Goal: Task Accomplishment & Management: Use online tool/utility

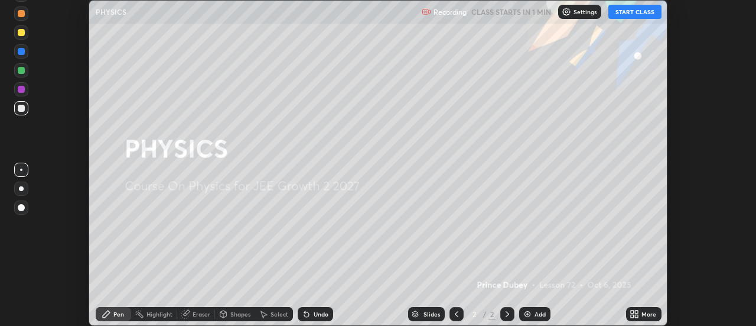
scroll to position [326, 756]
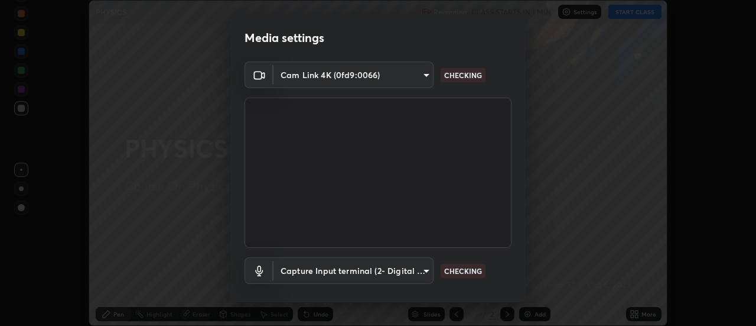
click at [632, 14] on div "Media settings Cam Link 4K (0fd9:0066) 353f4c88ab6aca1aa8a0bb93c8e1b0b26ab78bd3…" at bounding box center [378, 163] width 756 height 326
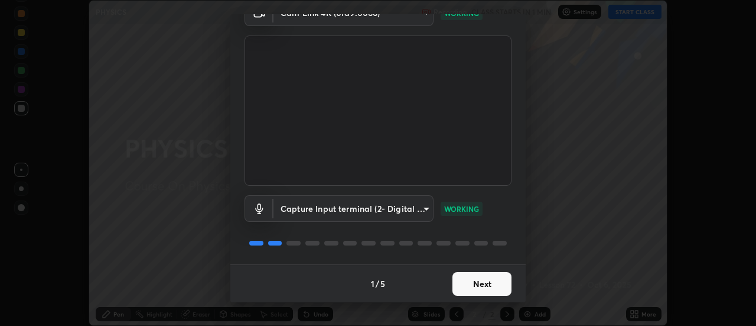
click at [479, 281] on button "Next" at bounding box center [482, 284] width 59 height 24
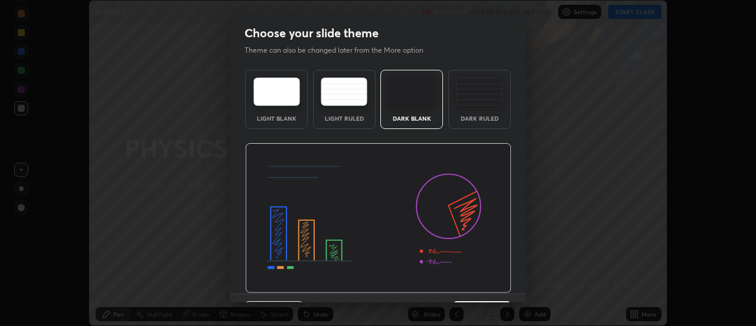
click at [486, 285] on img at bounding box center [378, 218] width 266 height 150
click at [490, 285] on img at bounding box center [378, 218] width 266 height 150
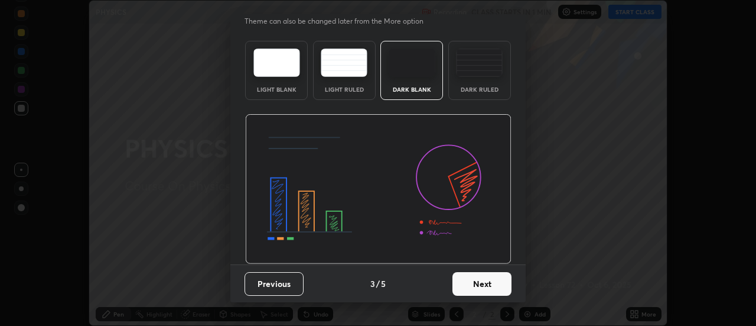
click at [479, 291] on button "Next" at bounding box center [482, 284] width 59 height 24
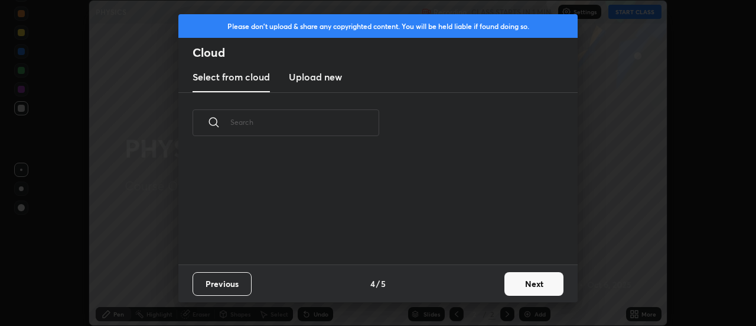
click at [485, 290] on div "Previous 4 / 5 Next" at bounding box center [377, 283] width 399 height 38
click at [522, 288] on button "Next" at bounding box center [534, 284] width 59 height 24
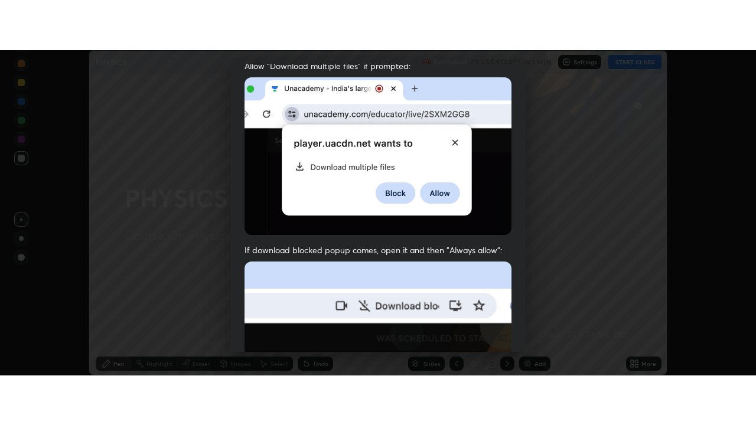
scroll to position [303, 0]
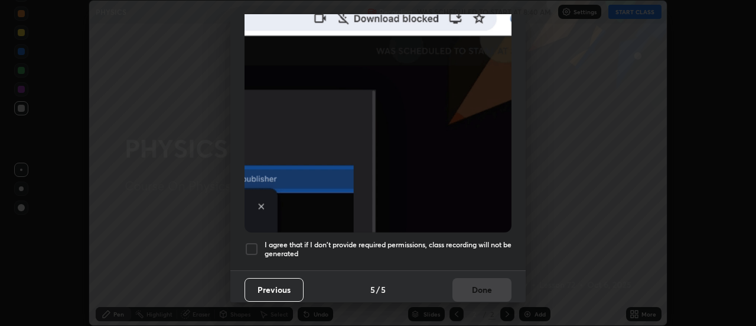
click at [256, 242] on div at bounding box center [252, 249] width 14 height 14
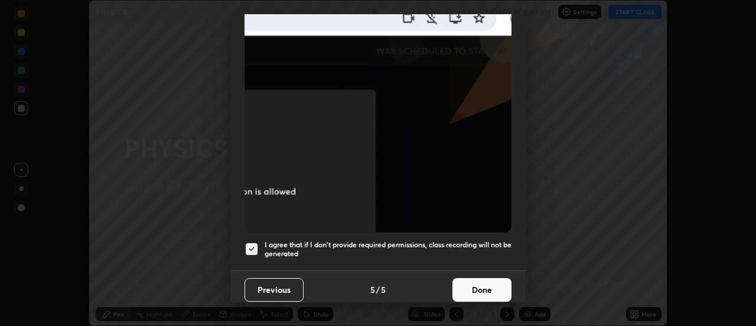
click at [470, 285] on button "Done" at bounding box center [482, 290] width 59 height 24
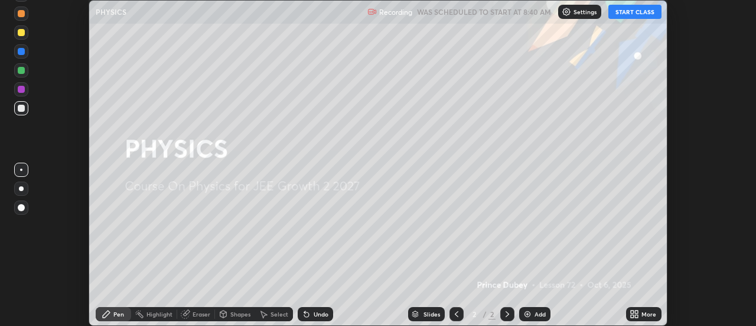
click at [646, 16] on button "START CLASS" at bounding box center [635, 12] width 53 height 14
click at [636, 316] on icon at bounding box center [637, 315] width 3 height 3
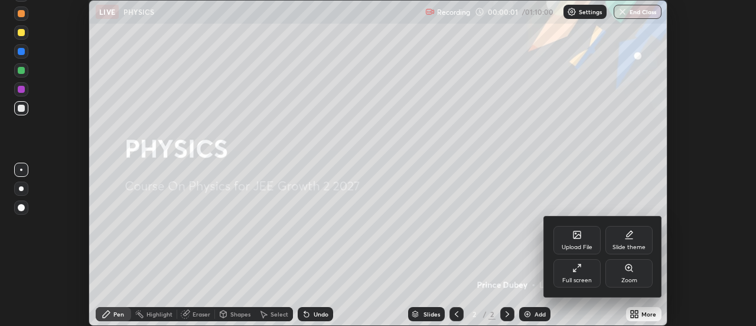
click at [594, 277] on div "Full screen" at bounding box center [577, 273] width 47 height 28
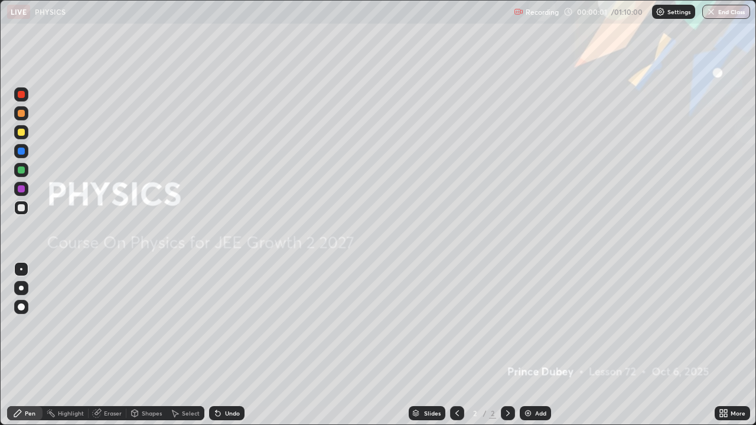
scroll to position [425, 756]
click at [634, 13] on div "Recording 00:00:02 / 01:10:00 Settings End Class" at bounding box center [632, 12] width 236 height 23
click at [667, 15] on div "Settings" at bounding box center [673, 12] width 43 height 14
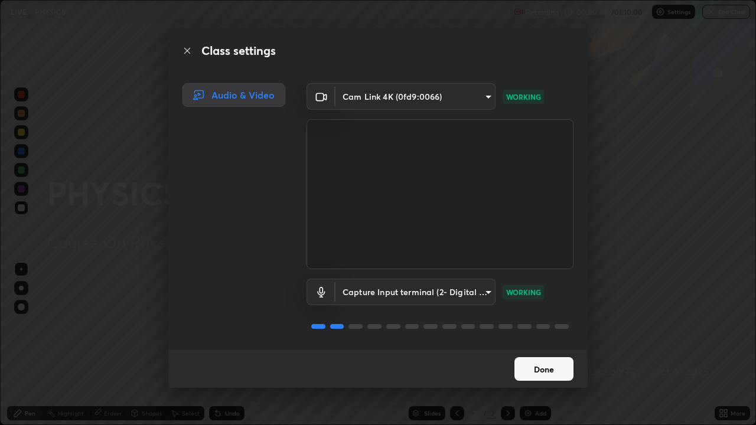
click at [541, 325] on button "Done" at bounding box center [544, 369] width 59 height 24
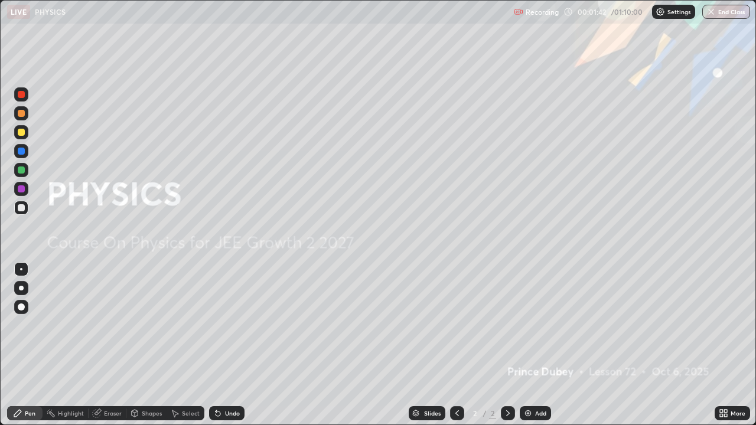
click at [535, 325] on div "Add" at bounding box center [540, 414] width 11 height 6
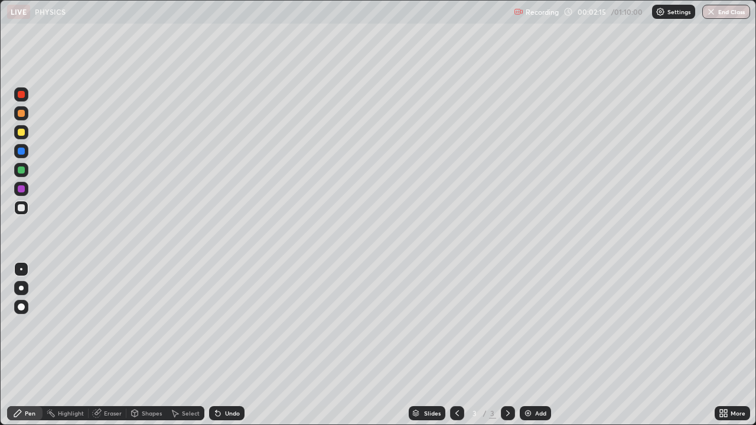
click at [22, 207] on div at bounding box center [21, 207] width 7 height 7
click at [231, 325] on div "Undo" at bounding box center [232, 414] width 15 height 6
click at [22, 171] on div at bounding box center [21, 170] width 7 height 7
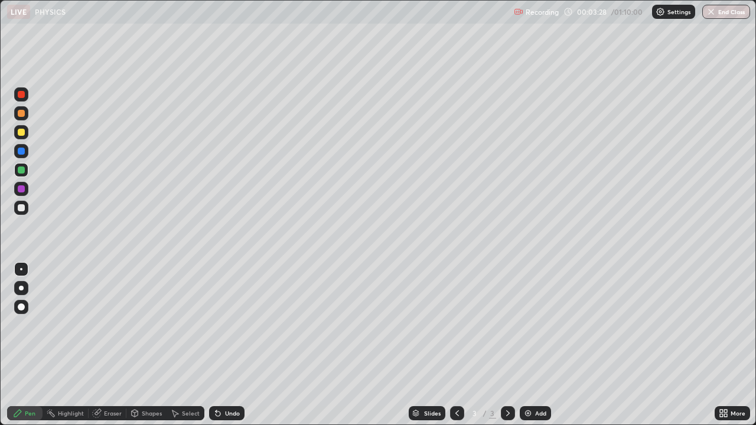
click at [143, 325] on div "Shapes" at bounding box center [152, 414] width 20 height 6
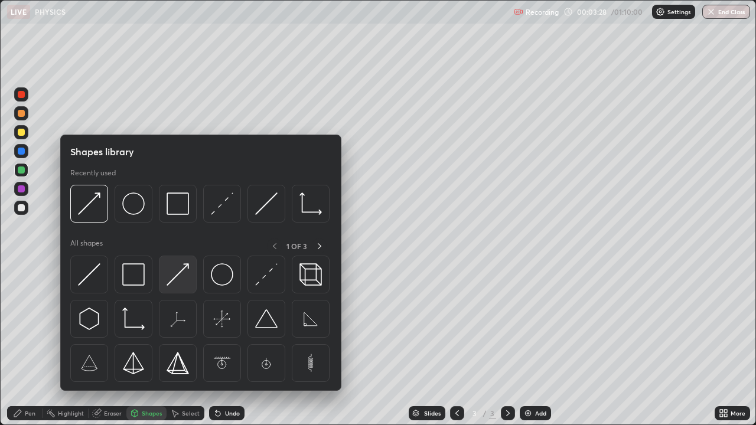
click at [183, 275] on img at bounding box center [178, 275] width 22 height 22
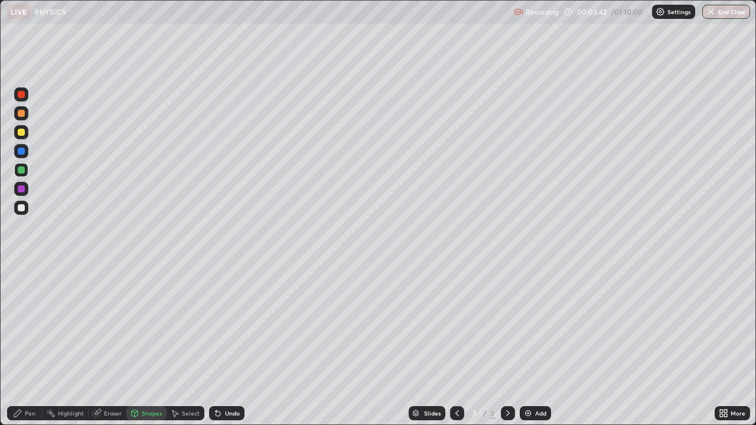
click at [104, 325] on div "Eraser" at bounding box center [113, 414] width 18 height 6
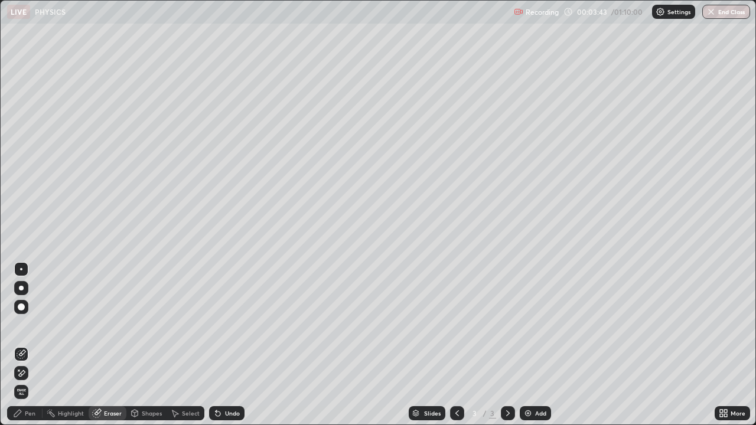
click at [19, 325] on icon at bounding box center [18, 370] width 1 height 1
click at [143, 325] on div "Shapes" at bounding box center [152, 414] width 20 height 6
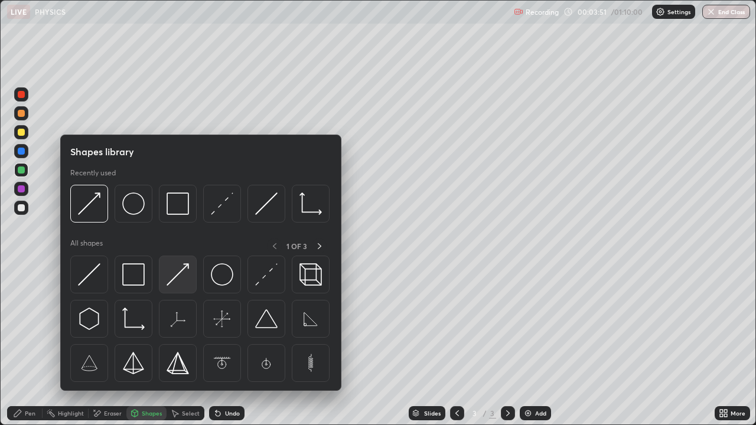
click at [180, 277] on img at bounding box center [178, 275] width 22 height 22
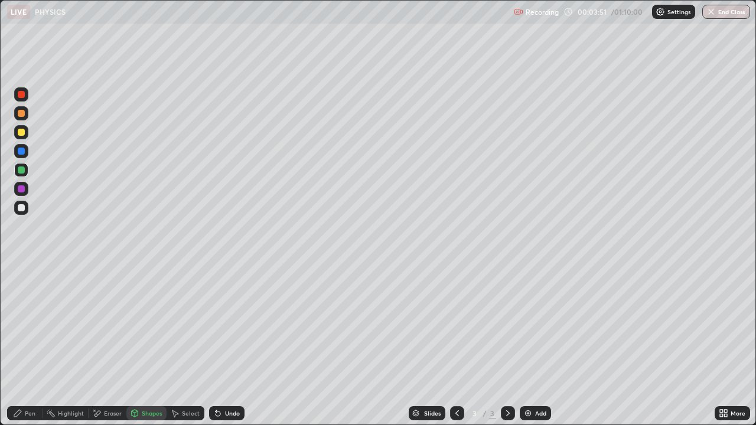
click at [20, 208] on div at bounding box center [21, 207] width 7 height 7
click at [232, 325] on div "Undo" at bounding box center [232, 414] width 15 height 6
click at [119, 325] on div "Eraser" at bounding box center [113, 414] width 18 height 6
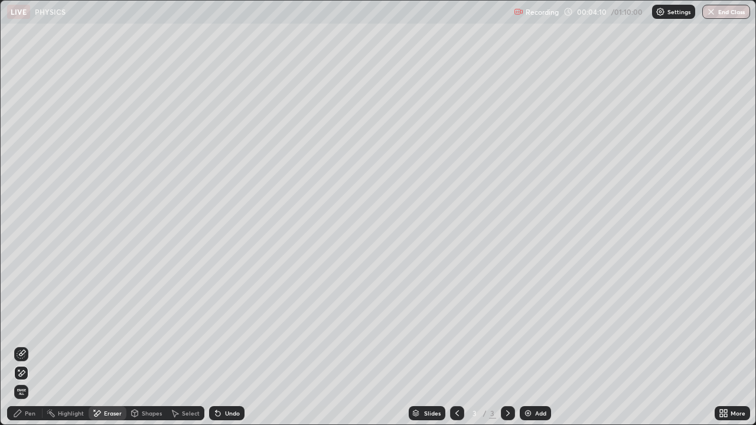
click at [149, 325] on div "Shapes" at bounding box center [152, 414] width 20 height 6
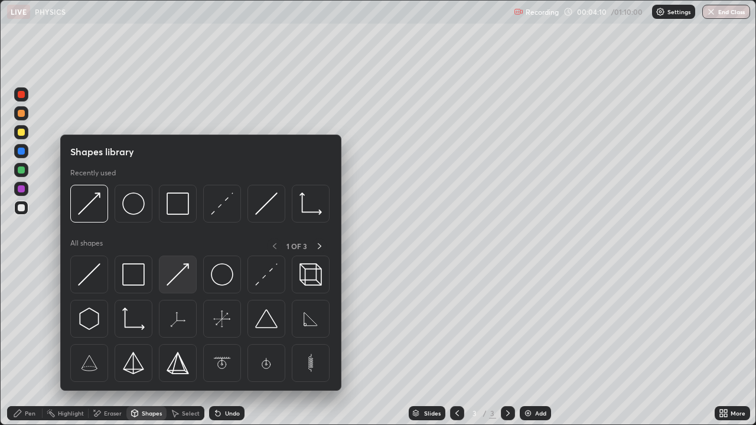
click at [180, 275] on img at bounding box center [178, 275] width 22 height 22
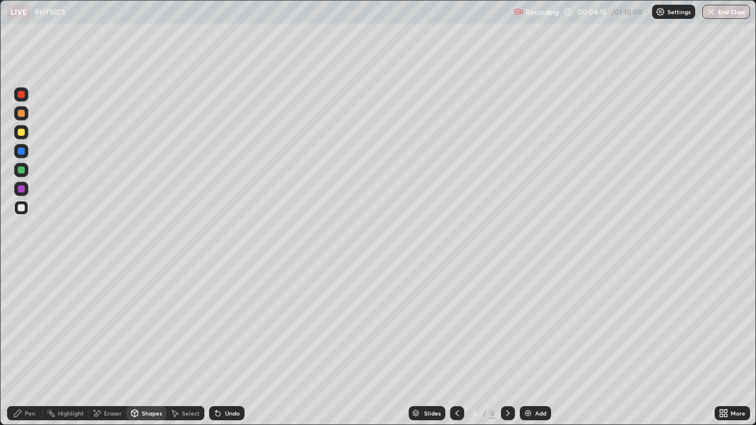
click at [24, 325] on div "Pen" at bounding box center [24, 414] width 35 height 14
click at [22, 268] on div at bounding box center [21, 269] width 2 height 2
click at [21, 170] on div at bounding box center [21, 170] width 7 height 7
click at [20, 206] on div at bounding box center [21, 207] width 7 height 7
click at [21, 115] on div at bounding box center [21, 113] width 7 height 7
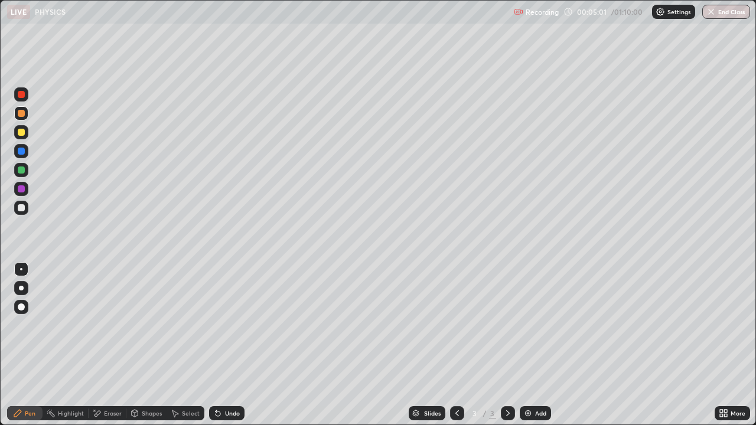
click at [22, 209] on div at bounding box center [21, 207] width 7 height 7
click at [141, 325] on div "Shapes" at bounding box center [146, 414] width 40 height 14
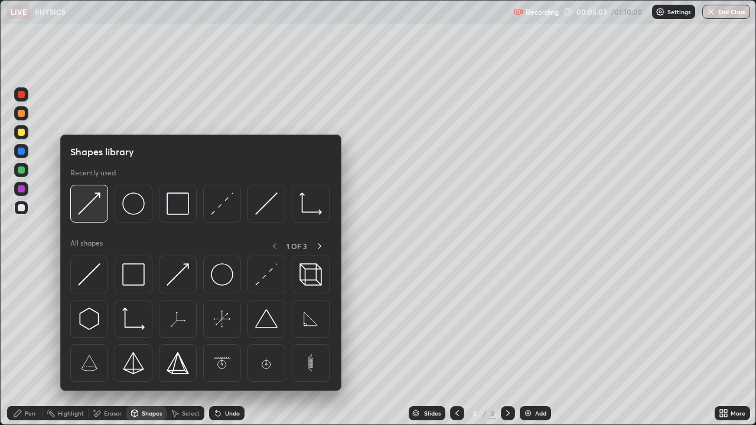
click at [91, 203] on img at bounding box center [89, 204] width 22 height 22
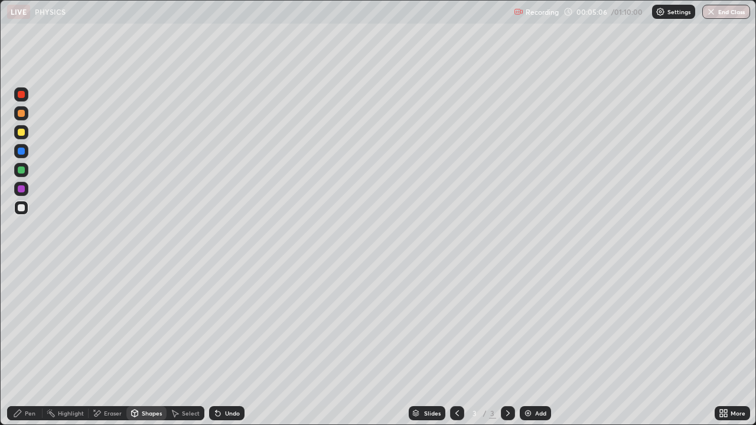
click at [225, 325] on div "Undo" at bounding box center [232, 414] width 15 height 6
click at [22, 115] on div at bounding box center [21, 113] width 7 height 7
click at [31, 325] on div "Pen" at bounding box center [30, 414] width 11 height 6
click at [21, 269] on div at bounding box center [21, 269] width 2 height 2
click at [24, 132] on div at bounding box center [21, 132] width 7 height 7
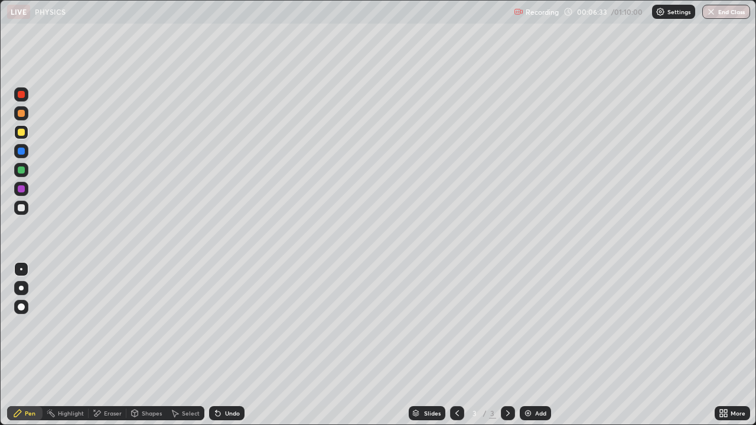
click at [153, 325] on div "Shapes" at bounding box center [152, 414] width 20 height 6
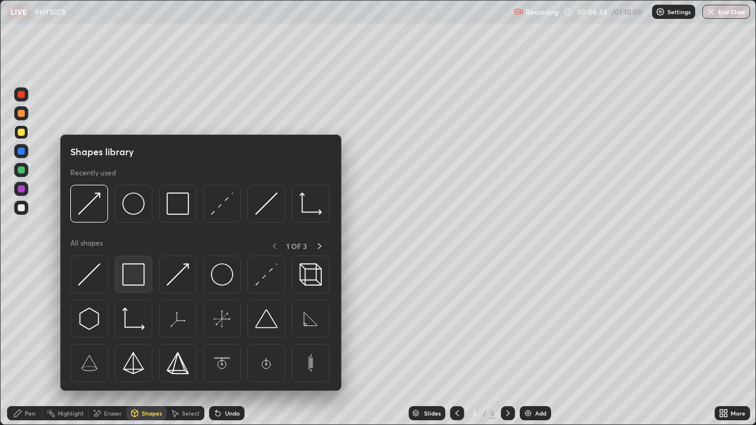
click at [136, 280] on img at bounding box center [133, 275] width 22 height 22
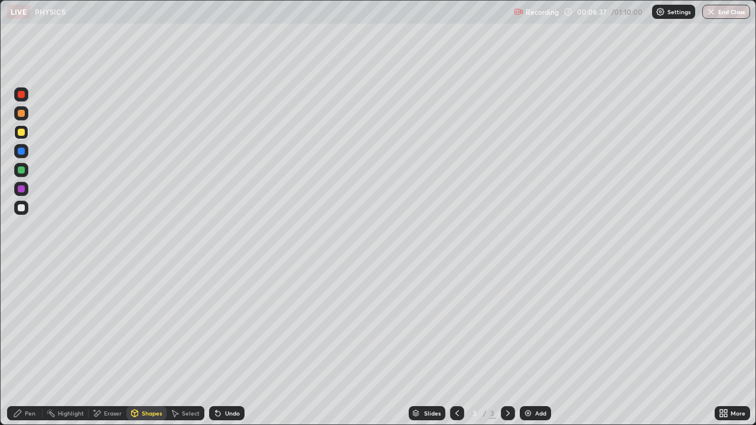
click at [36, 325] on div "Pen" at bounding box center [24, 414] width 35 height 14
click at [151, 325] on div "Shapes" at bounding box center [152, 414] width 20 height 6
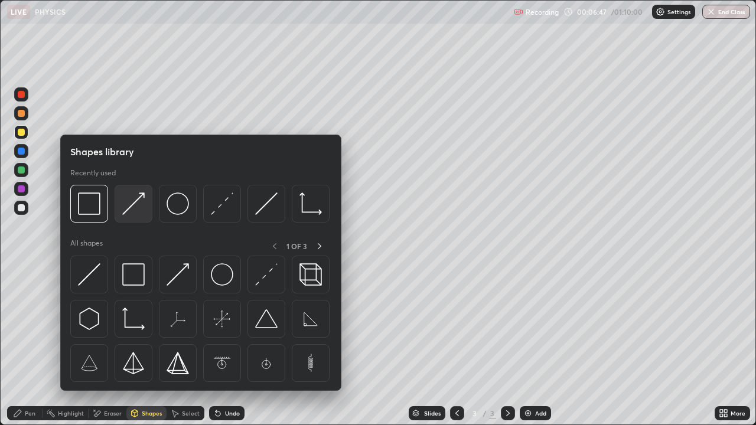
click at [131, 212] on img at bounding box center [133, 204] width 22 height 22
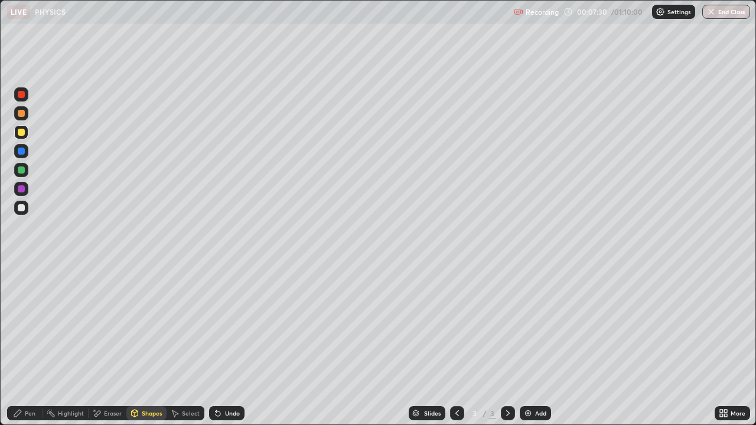
click at [238, 325] on div "Undo" at bounding box center [226, 414] width 35 height 14
click at [35, 325] on div "Pen" at bounding box center [24, 414] width 35 height 14
click at [19, 210] on div at bounding box center [21, 207] width 7 height 7
click at [21, 135] on div at bounding box center [21, 132] width 7 height 7
click at [192, 325] on div "Select" at bounding box center [191, 414] width 18 height 6
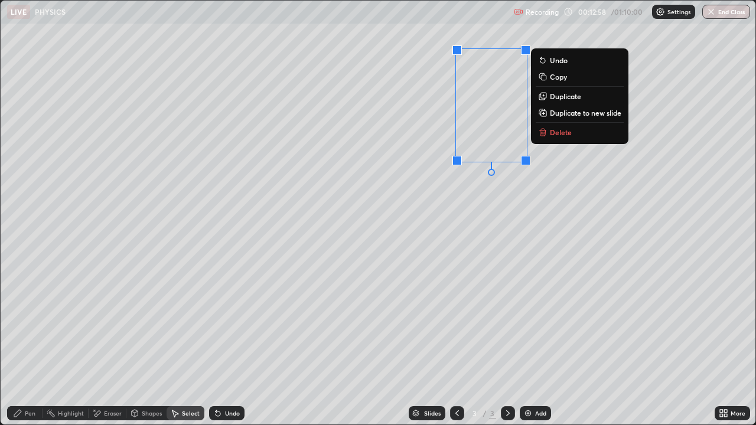
click at [565, 135] on p "Delete" at bounding box center [561, 132] width 22 height 9
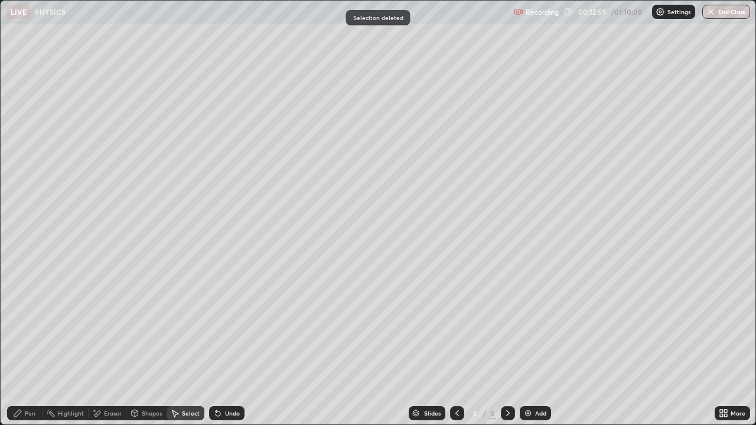
click at [117, 325] on div "Eraser" at bounding box center [108, 414] width 38 height 14
click at [135, 325] on icon at bounding box center [135, 415] width 0 height 4
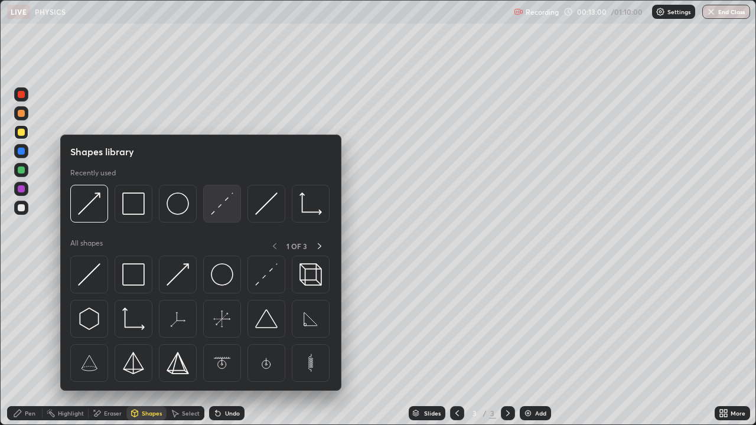
click at [224, 203] on img at bounding box center [222, 204] width 22 height 22
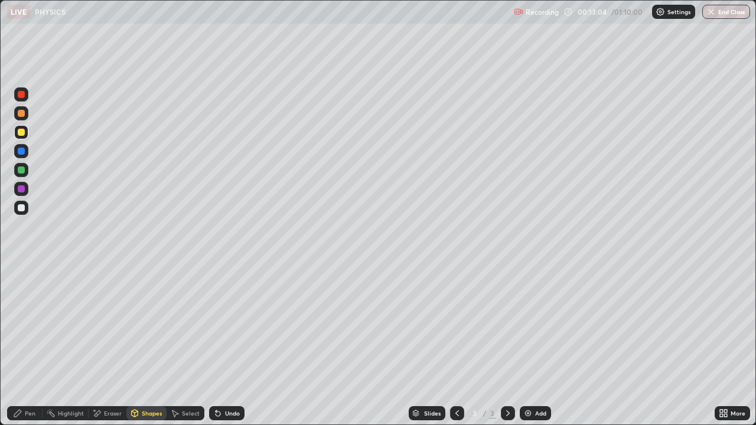
click at [230, 325] on div "Undo" at bounding box center [232, 414] width 15 height 6
click at [28, 325] on div "Pen" at bounding box center [30, 414] width 11 height 6
click at [21, 269] on div at bounding box center [21, 269] width 2 height 2
click at [24, 209] on div at bounding box center [21, 207] width 7 height 7
click at [147, 325] on div "Shapes" at bounding box center [152, 414] width 20 height 6
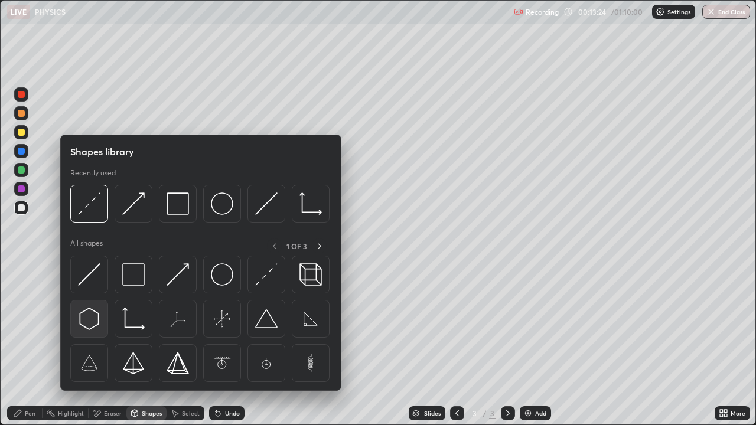
click at [95, 320] on img at bounding box center [89, 319] width 22 height 22
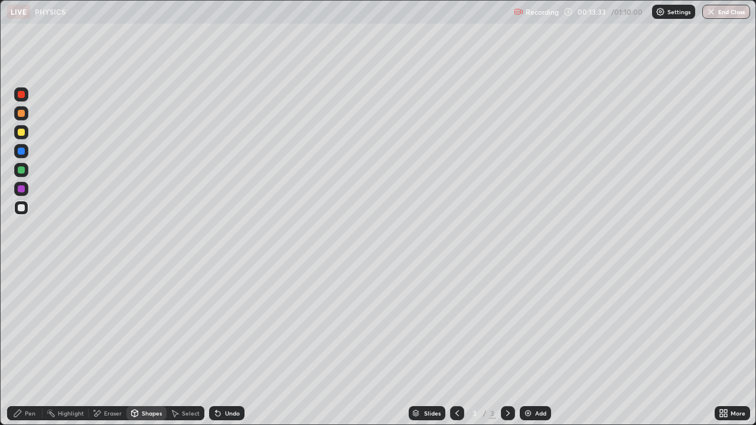
click at [188, 325] on div "Select" at bounding box center [191, 414] width 18 height 6
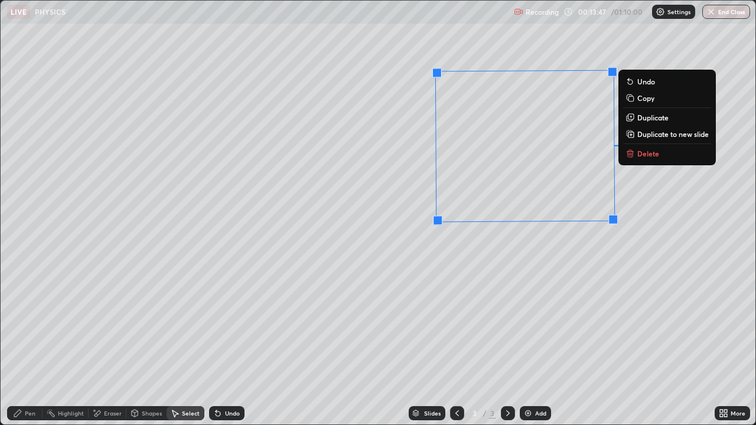
click at [150, 325] on div "Shapes" at bounding box center [152, 414] width 20 height 6
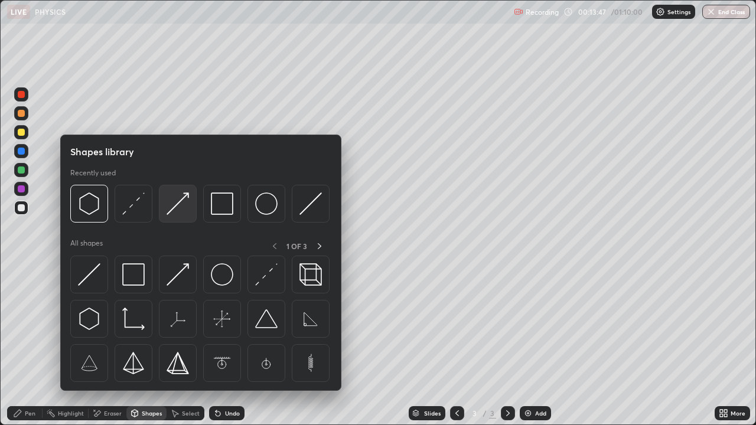
click at [177, 207] on img at bounding box center [178, 204] width 22 height 22
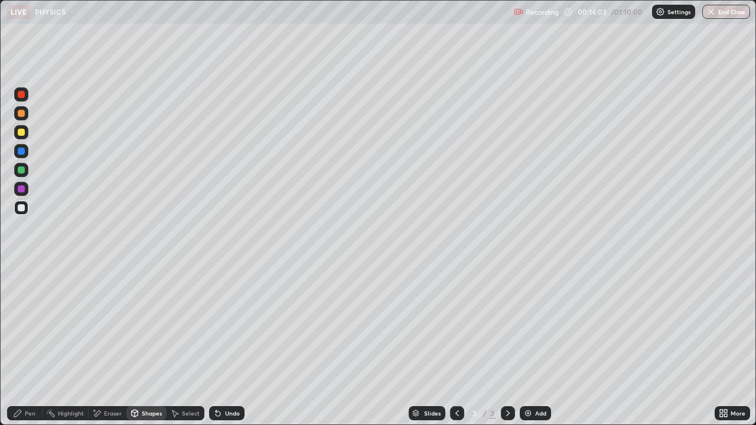
click at [186, 325] on div "Select" at bounding box center [186, 414] width 38 height 14
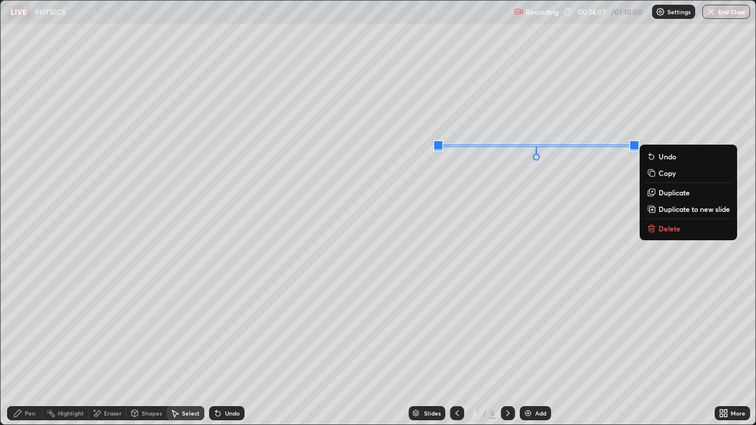
click at [627, 204] on div "0 ° Undo Copy Duplicate Duplicate to new slide Delete" at bounding box center [378, 213] width 755 height 424
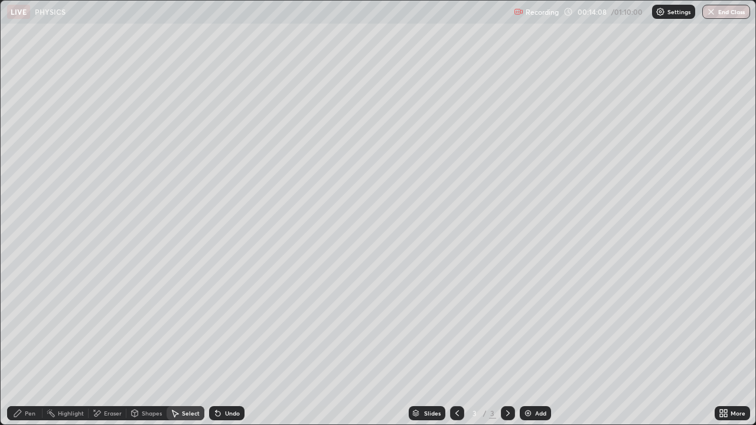
click at [193, 325] on div "Select" at bounding box center [191, 414] width 18 height 6
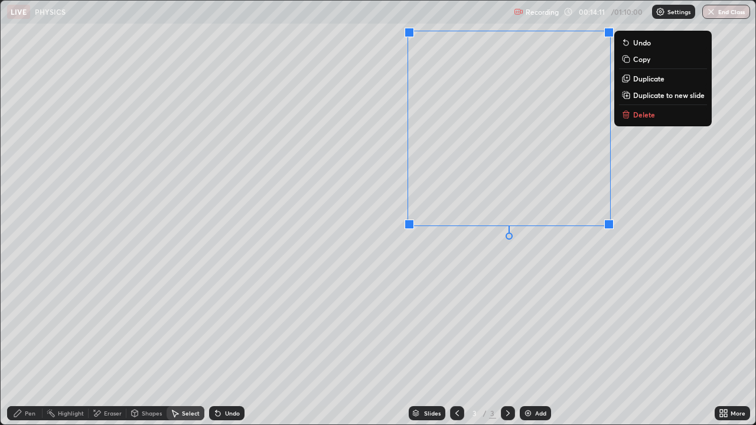
click at [440, 271] on div "0 ° Undo Copy Duplicate Duplicate to new slide Delete" at bounding box center [378, 213] width 755 height 424
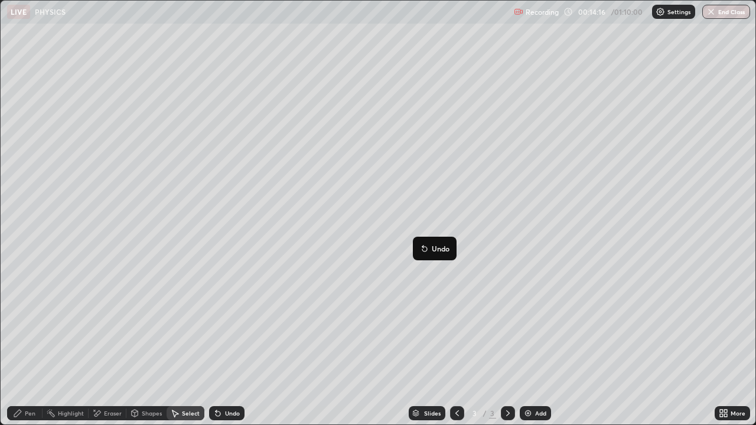
click at [397, 268] on div "1 ° Undo Copy Duplicate Duplicate to new slide Delete" at bounding box center [378, 213] width 755 height 424
click at [31, 325] on div "Pen" at bounding box center [30, 414] width 11 height 6
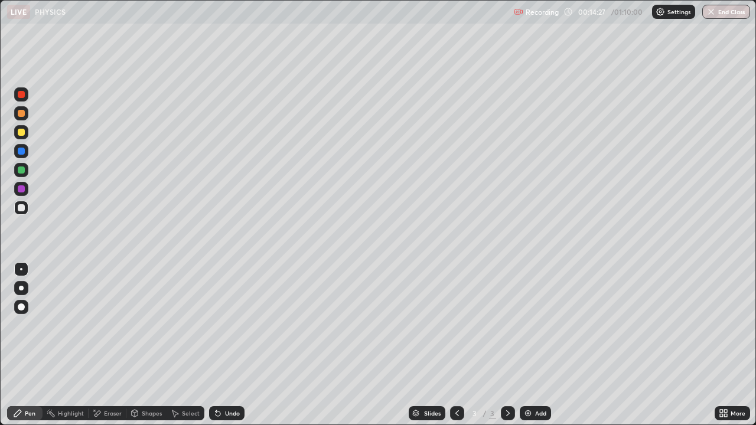
click at [235, 325] on div "Undo" at bounding box center [232, 414] width 15 height 6
click at [24, 170] on div at bounding box center [21, 170] width 7 height 7
click at [22, 208] on div at bounding box center [21, 207] width 7 height 7
click at [19, 135] on div at bounding box center [21, 132] width 7 height 7
click at [24, 97] on div at bounding box center [21, 94] width 14 height 14
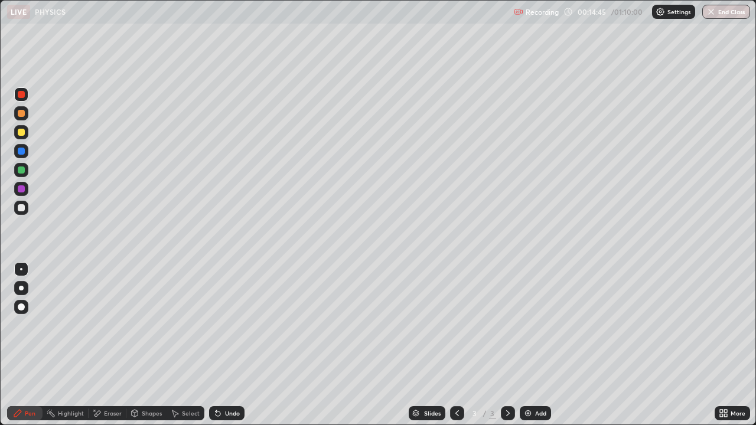
click at [23, 175] on div at bounding box center [21, 170] width 14 height 14
click at [21, 171] on div at bounding box center [21, 170] width 7 height 7
click at [136, 325] on icon at bounding box center [135, 413] width 6 height 7
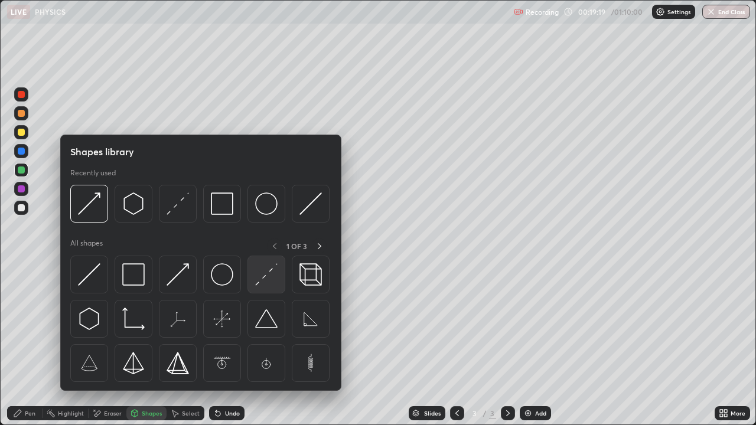
click at [259, 287] on div at bounding box center [267, 275] width 38 height 38
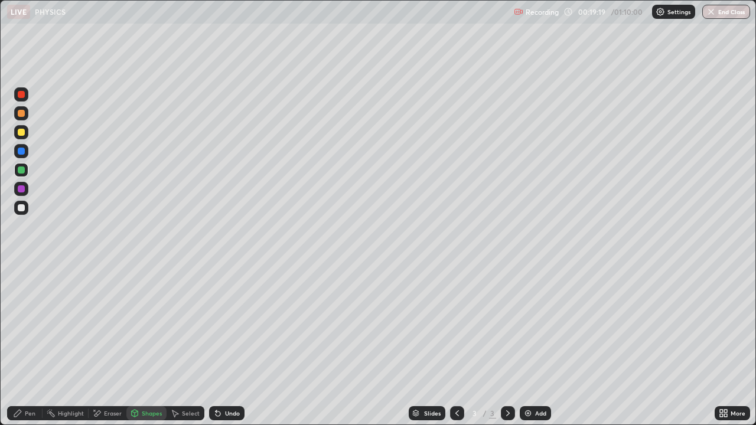
click at [22, 207] on div at bounding box center [21, 207] width 7 height 7
click at [31, 325] on div "Pen" at bounding box center [30, 414] width 11 height 6
click at [20, 113] on div at bounding box center [21, 113] width 7 height 7
click at [146, 325] on div "Shapes" at bounding box center [152, 414] width 20 height 6
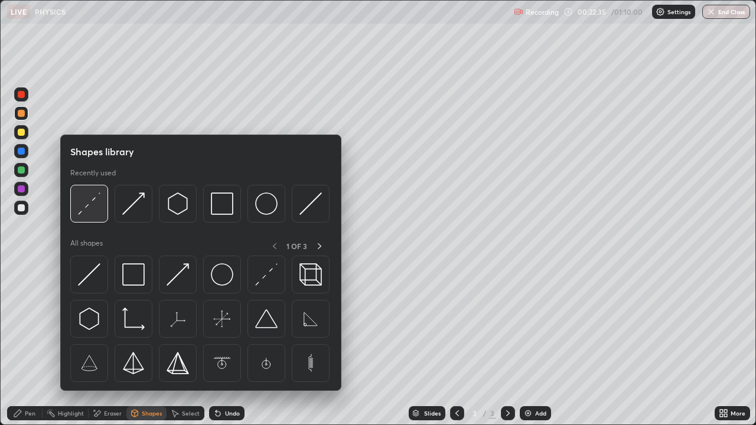
click at [97, 208] on img at bounding box center [89, 204] width 22 height 22
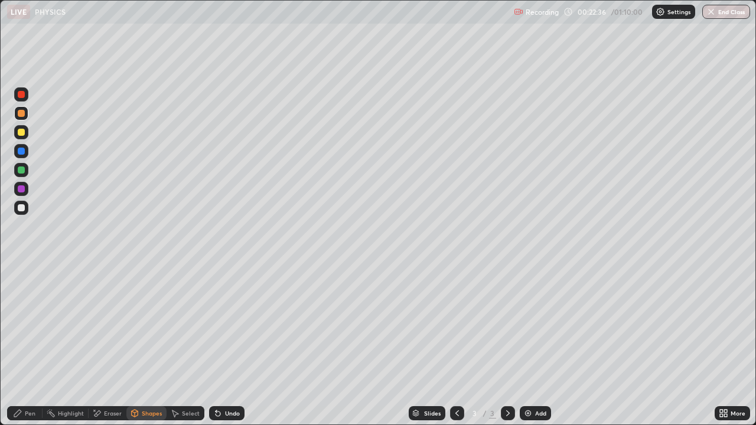
click at [20, 209] on div at bounding box center [21, 207] width 7 height 7
click at [21, 207] on div at bounding box center [21, 207] width 7 height 7
click at [229, 325] on div "Undo" at bounding box center [226, 414] width 35 height 14
click at [27, 325] on div "Pen" at bounding box center [24, 414] width 35 height 14
click at [154, 325] on div "Shapes" at bounding box center [152, 414] width 20 height 6
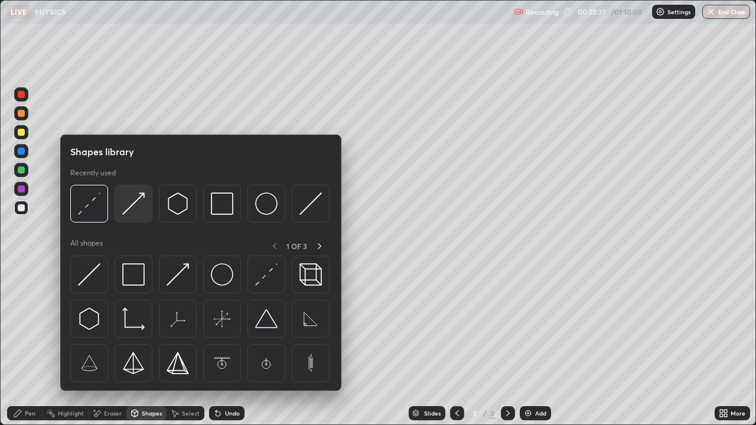
click at [135, 209] on img at bounding box center [133, 204] width 22 height 22
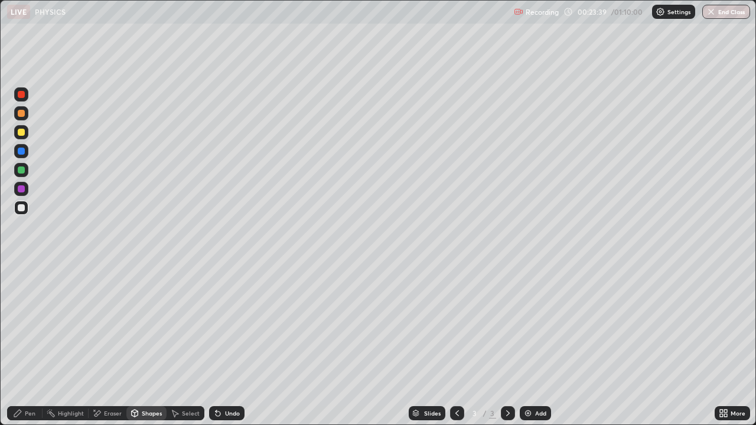
click at [23, 169] on div at bounding box center [21, 170] width 7 height 7
click at [229, 325] on div "Undo" at bounding box center [232, 414] width 15 height 6
click at [25, 325] on div "Pen" at bounding box center [30, 414] width 11 height 6
click at [22, 211] on div at bounding box center [21, 207] width 7 height 7
click at [225, 325] on div "Undo" at bounding box center [232, 414] width 15 height 6
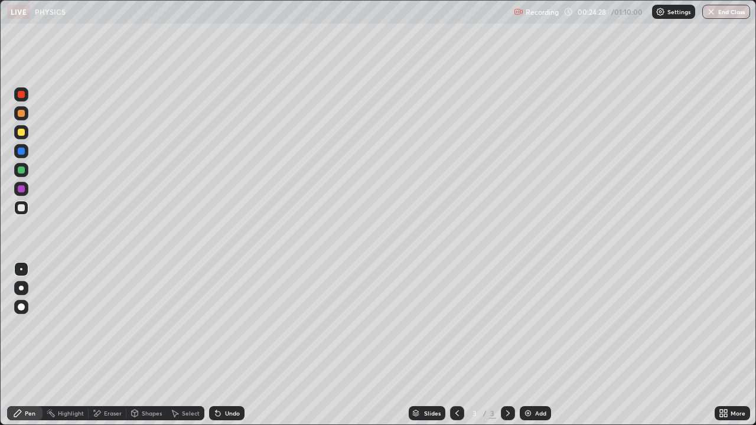
click at [18, 113] on div at bounding box center [21, 113] width 7 height 7
click at [141, 325] on div "Shapes" at bounding box center [146, 414] width 40 height 14
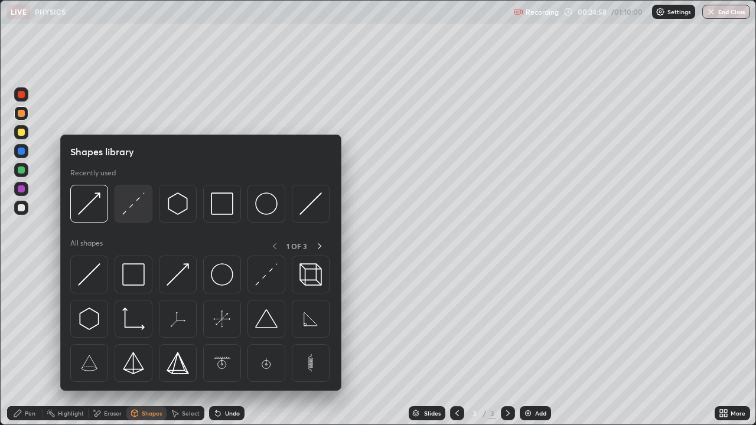
click at [138, 213] on img at bounding box center [133, 204] width 22 height 22
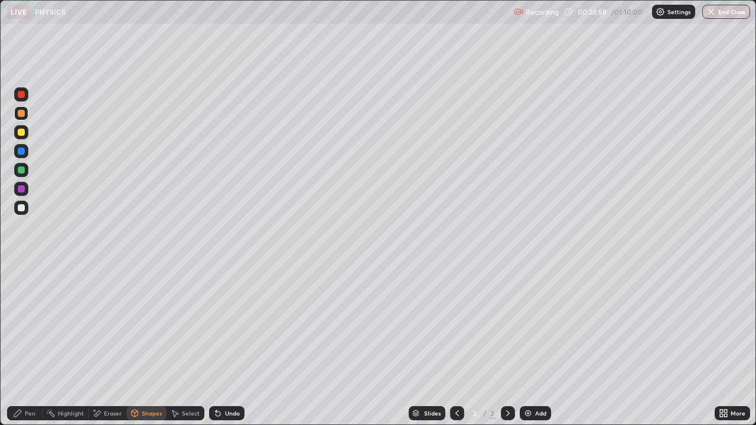
click at [22, 208] on div at bounding box center [21, 207] width 7 height 7
click at [24, 325] on div "Pen" at bounding box center [24, 414] width 35 height 14
click at [24, 113] on div at bounding box center [21, 113] width 7 height 7
click at [19, 211] on div at bounding box center [21, 207] width 7 height 7
click at [22, 209] on div at bounding box center [21, 207] width 7 height 7
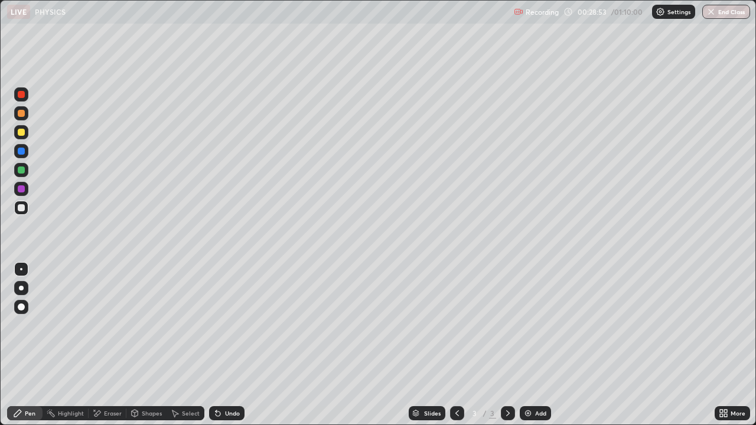
click at [22, 113] on div at bounding box center [21, 113] width 7 height 7
click at [110, 325] on div "Eraser" at bounding box center [113, 414] width 18 height 6
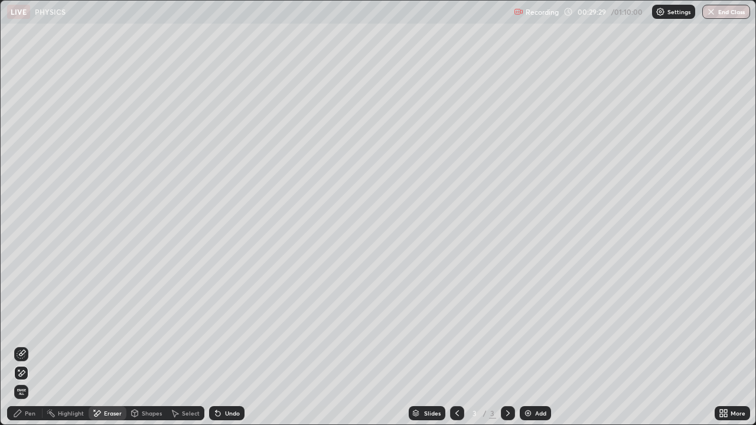
click at [27, 325] on div "Pen" at bounding box center [24, 414] width 35 height 14
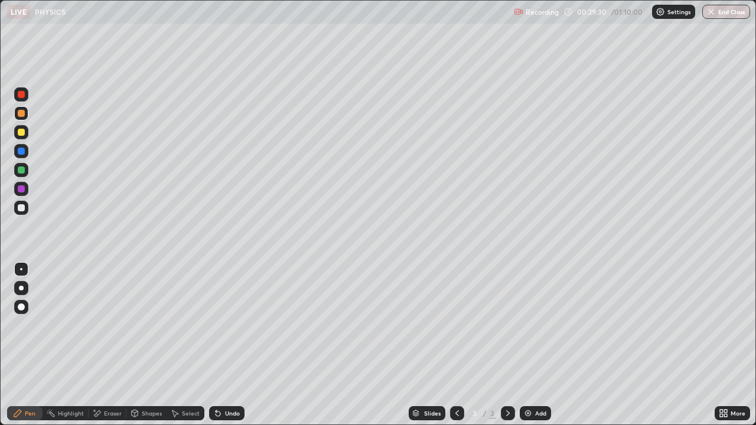
click at [20, 211] on div at bounding box center [21, 207] width 7 height 7
click at [179, 325] on div "Select" at bounding box center [186, 414] width 38 height 14
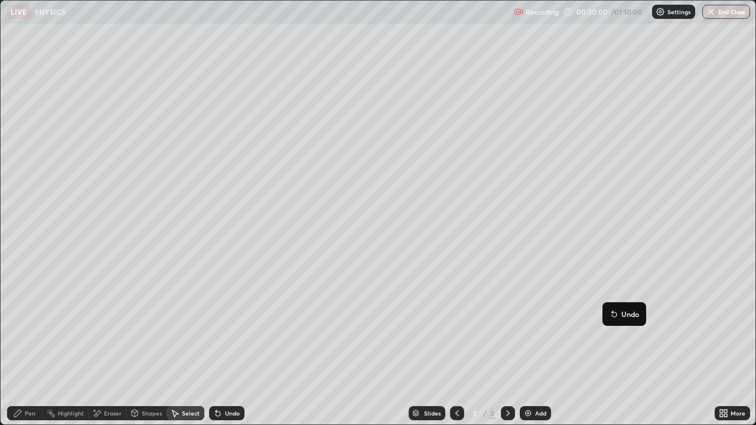
click at [667, 324] on div "0 ° Undo Copy Duplicate Duplicate to new slide Delete" at bounding box center [378, 213] width 755 height 424
click at [35, 325] on div "Pen" at bounding box center [24, 414] width 35 height 14
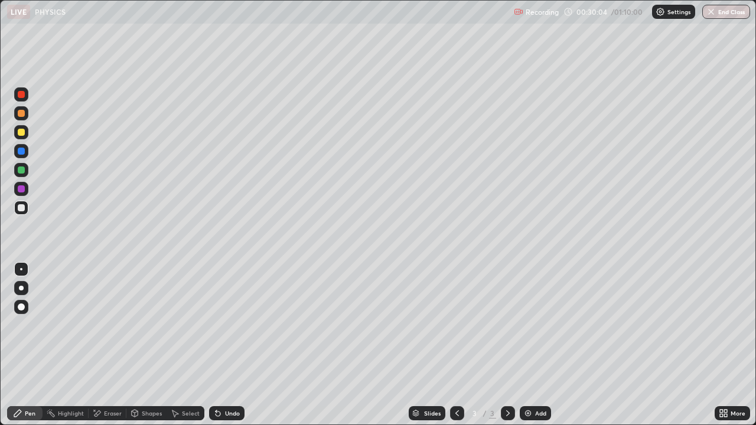
click at [20, 212] on div at bounding box center [21, 208] width 14 height 14
click at [23, 209] on div at bounding box center [21, 207] width 7 height 7
click at [18, 95] on div at bounding box center [21, 94] width 7 height 7
click at [391, 22] on div "LIVE PHYSICS" at bounding box center [258, 12] width 502 height 24
click at [17, 213] on div at bounding box center [21, 208] width 14 height 14
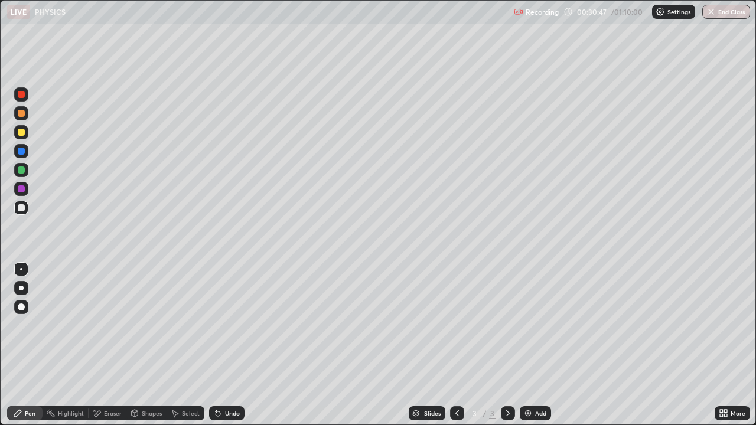
click at [19, 210] on div at bounding box center [21, 207] width 7 height 7
click at [18, 115] on div at bounding box center [21, 113] width 7 height 7
click at [19, 170] on div at bounding box center [21, 170] width 7 height 7
click at [21, 96] on div at bounding box center [21, 94] width 7 height 7
click at [540, 325] on div "Add" at bounding box center [540, 414] width 11 height 6
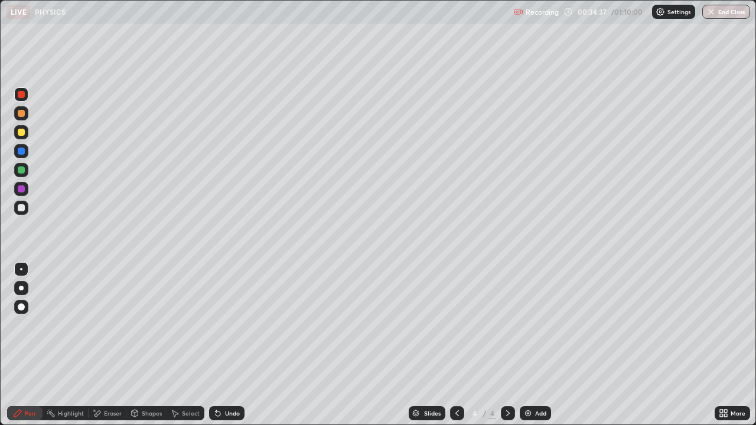
click at [22, 206] on div at bounding box center [21, 207] width 7 height 7
click at [19, 210] on div at bounding box center [21, 207] width 7 height 7
click at [151, 325] on div "Shapes" at bounding box center [152, 414] width 20 height 6
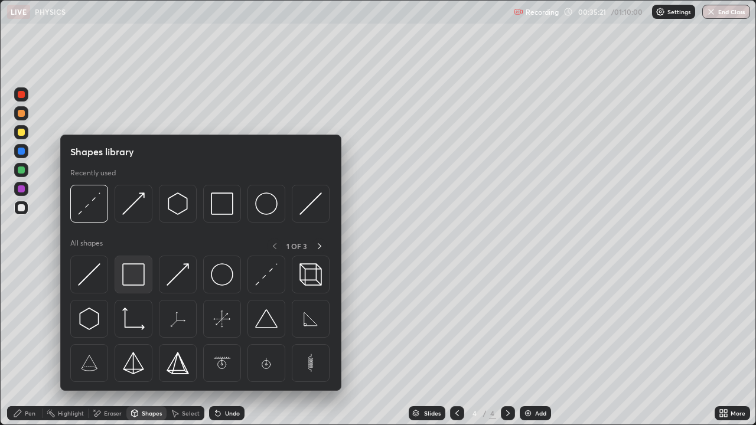
click at [132, 272] on img at bounding box center [133, 275] width 22 height 22
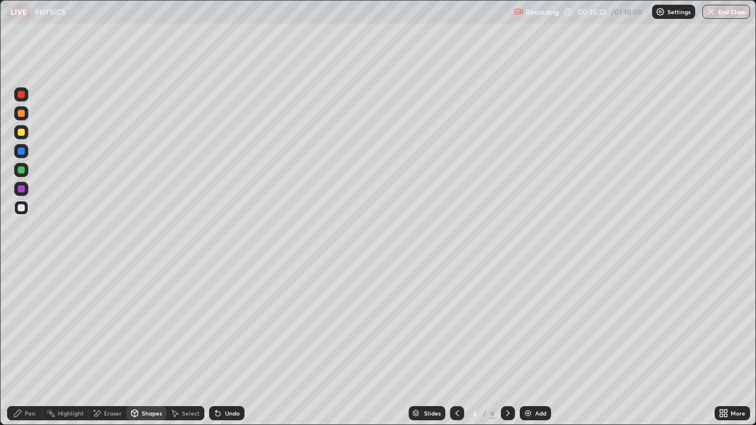
click at [17, 170] on div at bounding box center [21, 170] width 14 height 14
click at [183, 325] on div "Select" at bounding box center [191, 414] width 18 height 6
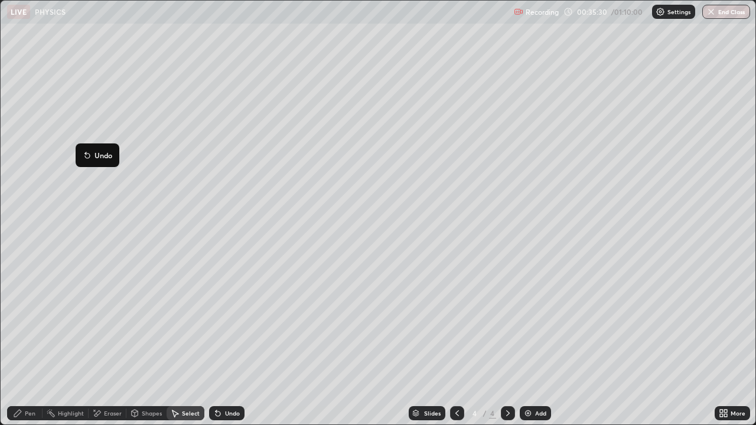
click at [66, 183] on div "0 ° Undo Copy Duplicate Duplicate to new slide Delete" at bounding box center [378, 213] width 755 height 424
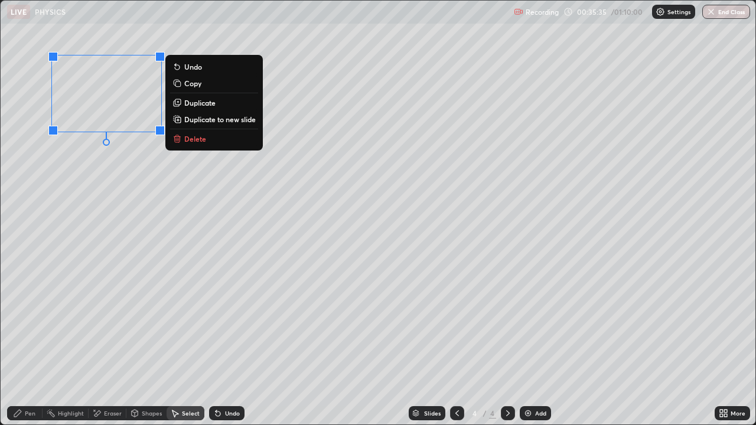
click at [110, 210] on div "0 ° Undo Copy Duplicate Duplicate to new slide Delete" at bounding box center [378, 213] width 755 height 424
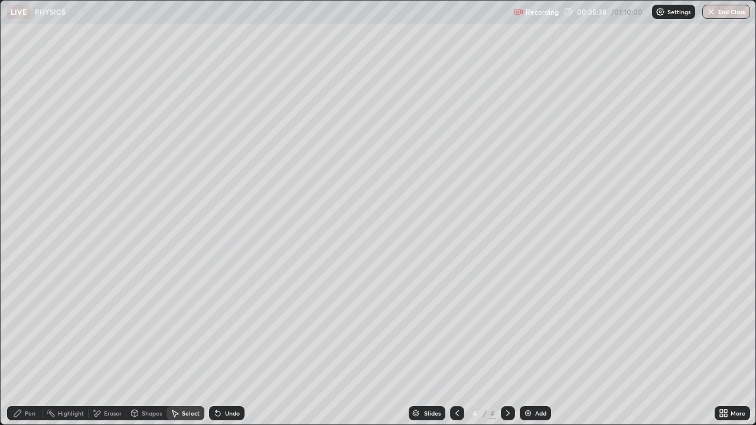
click at [25, 325] on div "Pen" at bounding box center [30, 414] width 11 height 6
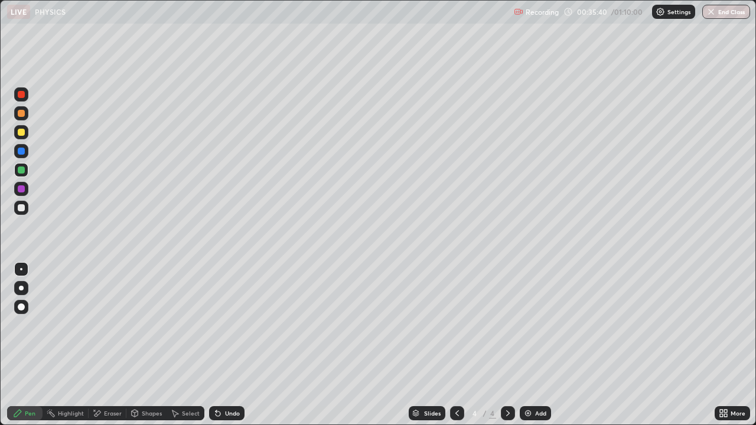
click at [21, 207] on div at bounding box center [21, 207] width 7 height 7
click at [183, 325] on div "Select" at bounding box center [191, 414] width 18 height 6
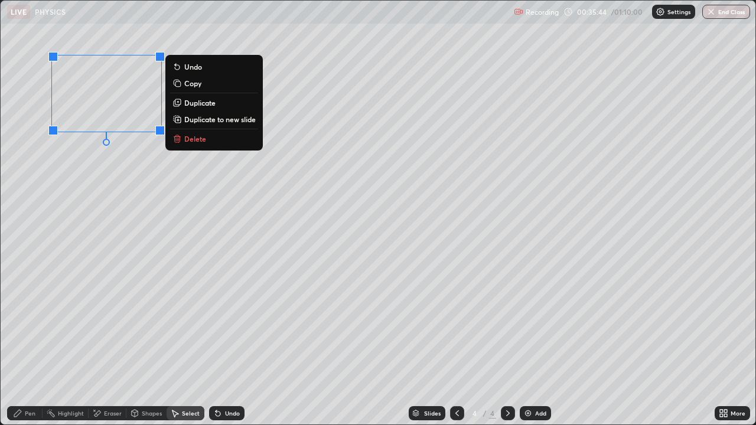
click at [202, 103] on p "Duplicate" at bounding box center [199, 102] width 31 height 9
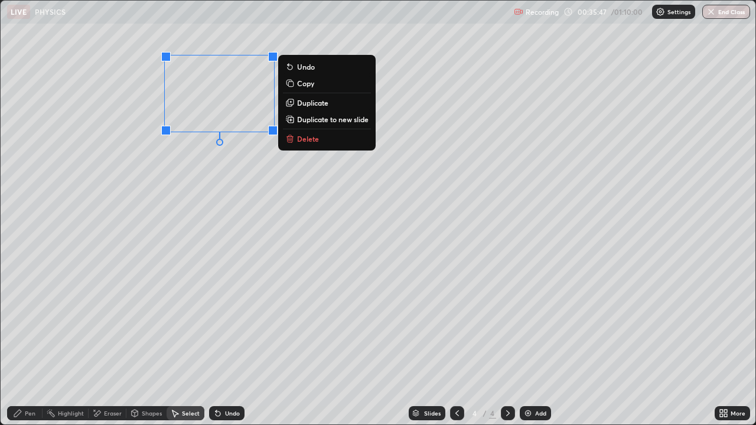
click at [181, 243] on div "0 ° Undo Copy Duplicate Duplicate to new slide Delete" at bounding box center [378, 213] width 755 height 424
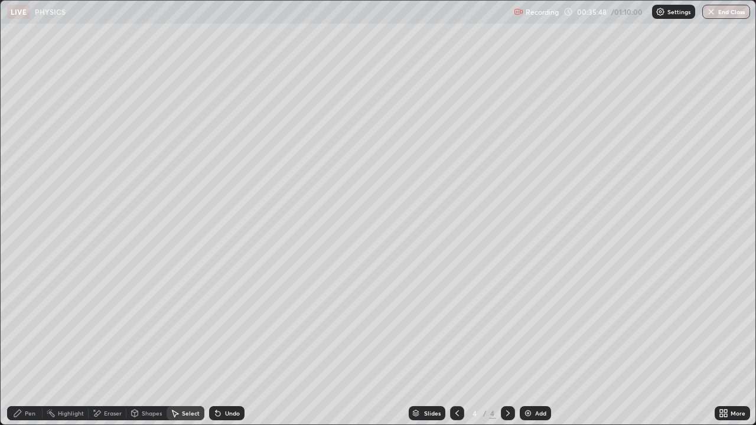
click at [19, 325] on icon at bounding box center [17, 413] width 9 height 9
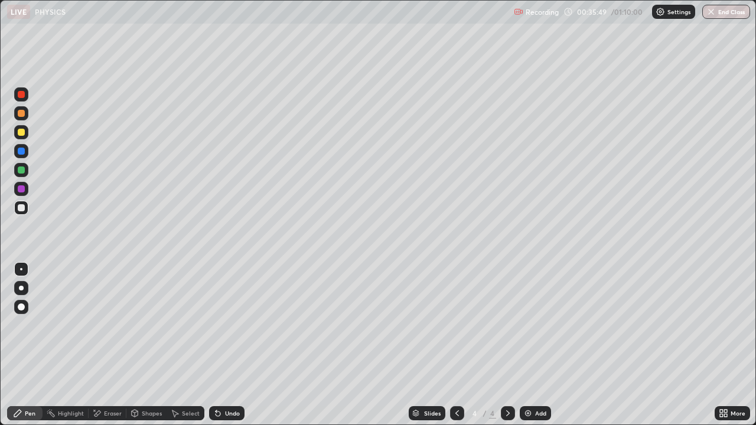
click at [21, 210] on div at bounding box center [21, 207] width 7 height 7
click at [456, 325] on icon at bounding box center [457, 413] width 9 height 9
click at [21, 133] on div at bounding box center [21, 132] width 7 height 7
click at [508, 325] on icon at bounding box center [508, 414] width 4 height 6
click at [19, 134] on div at bounding box center [21, 132] width 7 height 7
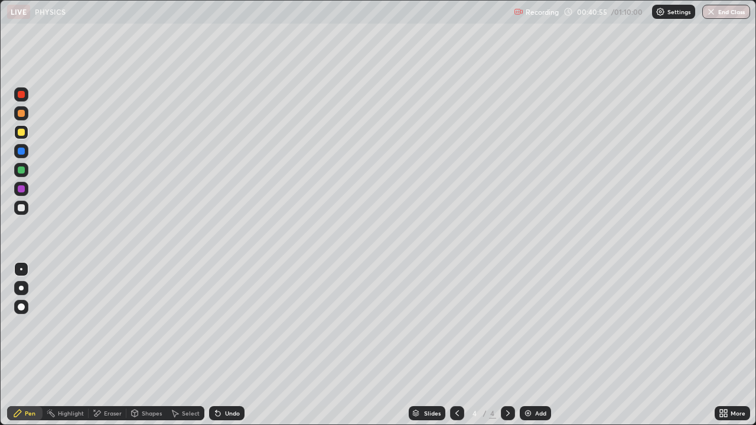
click at [148, 325] on div "Shapes" at bounding box center [152, 414] width 20 height 6
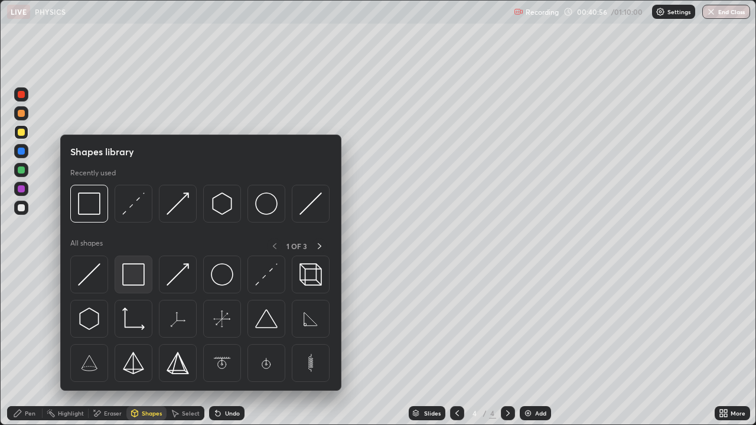
click at [136, 276] on img at bounding box center [133, 275] width 22 height 22
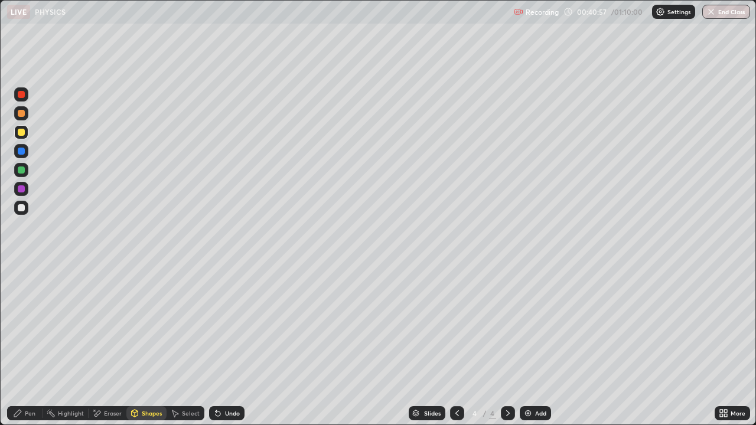
click at [21, 171] on div at bounding box center [21, 170] width 7 height 7
click at [142, 325] on div "Shapes" at bounding box center [152, 414] width 20 height 6
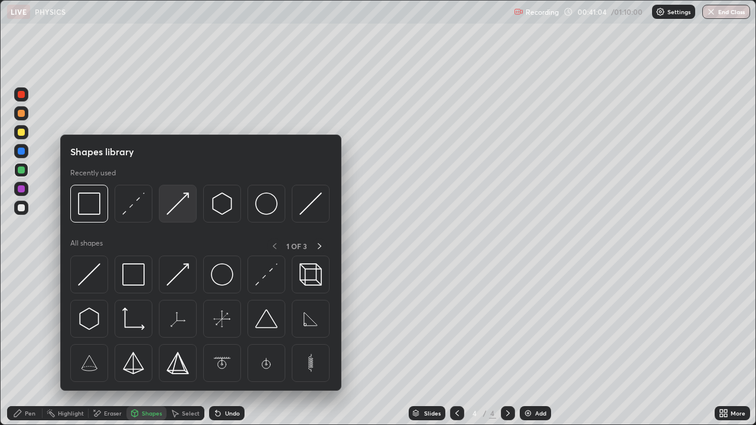
click at [173, 206] on img at bounding box center [178, 204] width 22 height 22
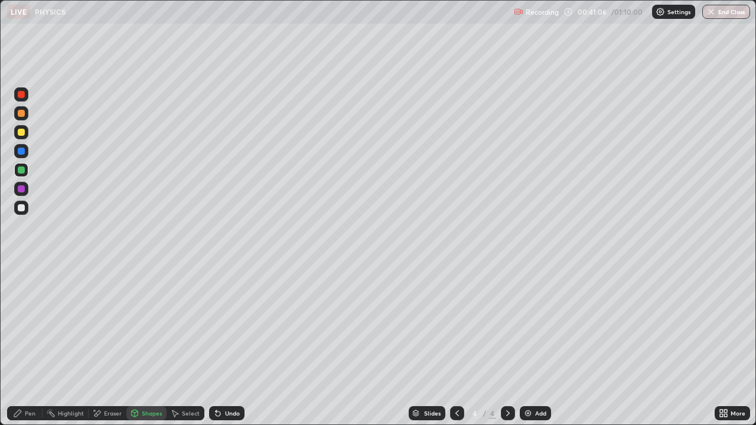
click at [21, 171] on div at bounding box center [21, 170] width 7 height 7
click at [232, 325] on div "Undo" at bounding box center [232, 414] width 15 height 6
click at [20, 208] on div at bounding box center [21, 207] width 7 height 7
click at [19, 325] on icon at bounding box center [17, 413] width 7 height 7
click at [18, 209] on div at bounding box center [21, 207] width 7 height 7
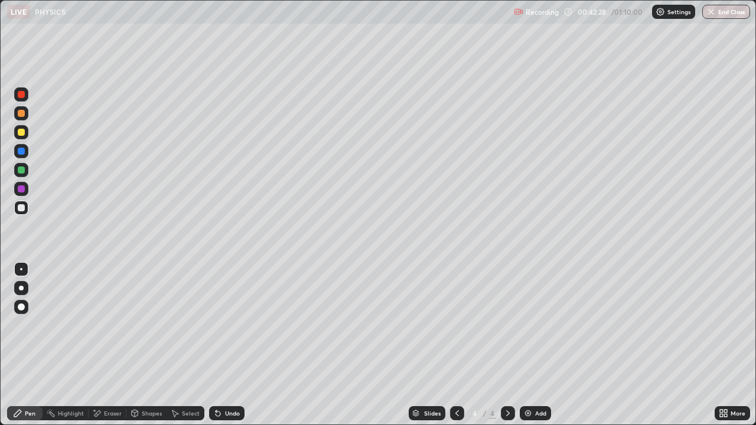
click at [146, 325] on div "Shapes" at bounding box center [146, 414] width 40 height 14
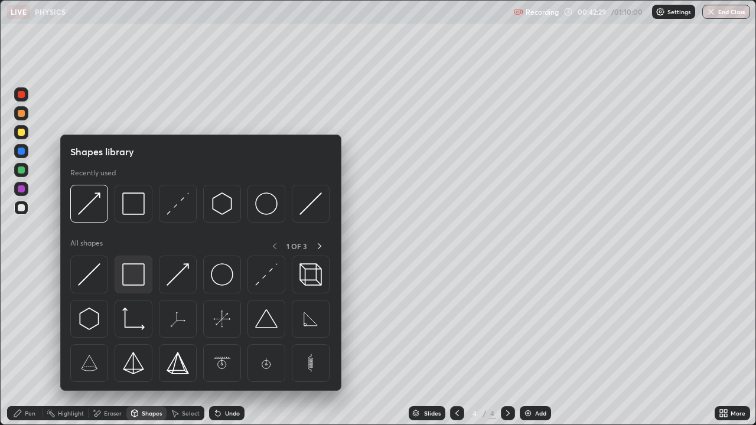
click at [139, 273] on img at bounding box center [133, 275] width 22 height 22
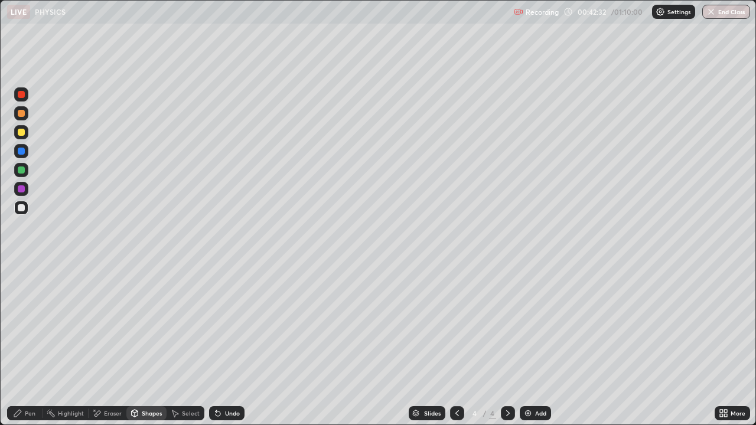
click at [30, 325] on div "Pen" at bounding box center [30, 414] width 11 height 6
click at [21, 269] on div at bounding box center [21, 269] width 2 height 2
click at [20, 210] on div at bounding box center [21, 207] width 7 height 7
click at [232, 325] on div "Undo" at bounding box center [232, 414] width 15 height 6
click at [230, 325] on div "Undo" at bounding box center [232, 414] width 15 height 6
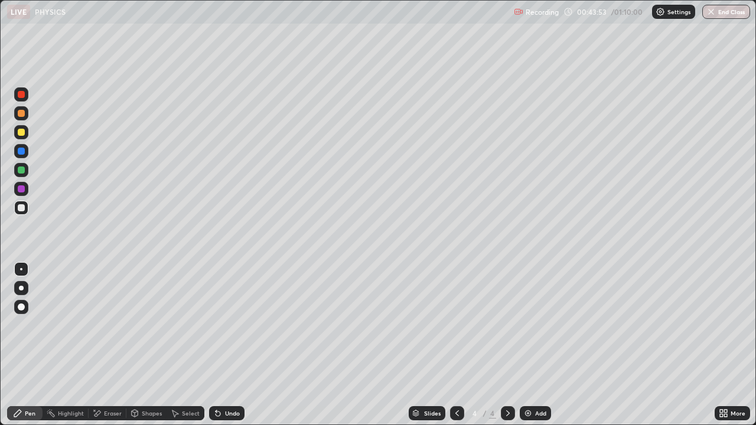
click at [226, 325] on div "Undo" at bounding box center [232, 414] width 15 height 6
click at [19, 115] on div at bounding box center [21, 113] width 7 height 7
click at [147, 325] on div "Shapes" at bounding box center [152, 414] width 20 height 6
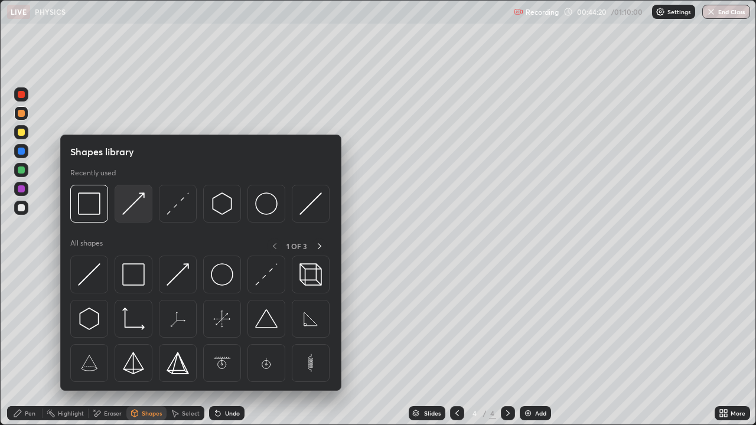
click at [133, 201] on img at bounding box center [133, 204] width 22 height 22
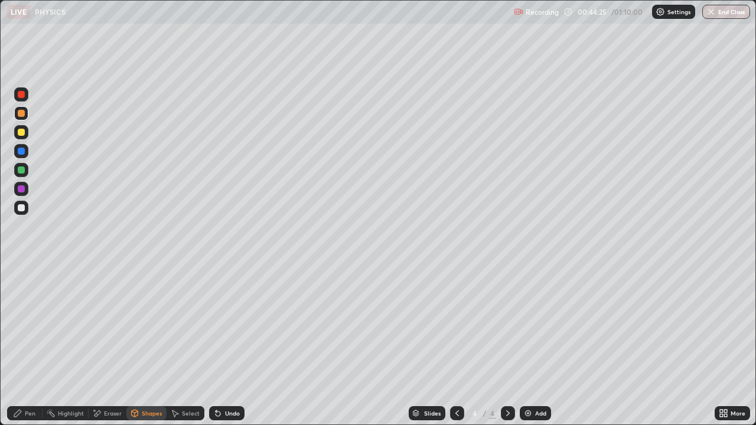
click at [21, 325] on icon at bounding box center [17, 413] width 9 height 9
click at [20, 208] on div at bounding box center [21, 207] width 7 height 7
click at [226, 325] on div "Undo" at bounding box center [232, 414] width 15 height 6
click at [230, 325] on div "Undo" at bounding box center [232, 414] width 15 height 6
click at [138, 325] on div "Shapes" at bounding box center [146, 414] width 40 height 14
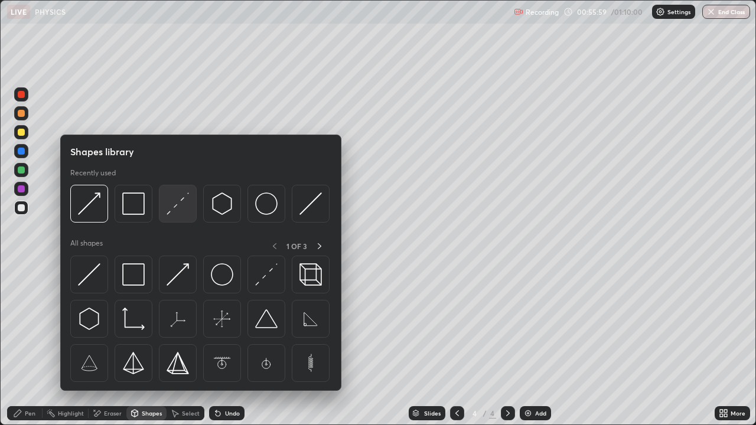
click at [170, 208] on img at bounding box center [178, 204] width 22 height 22
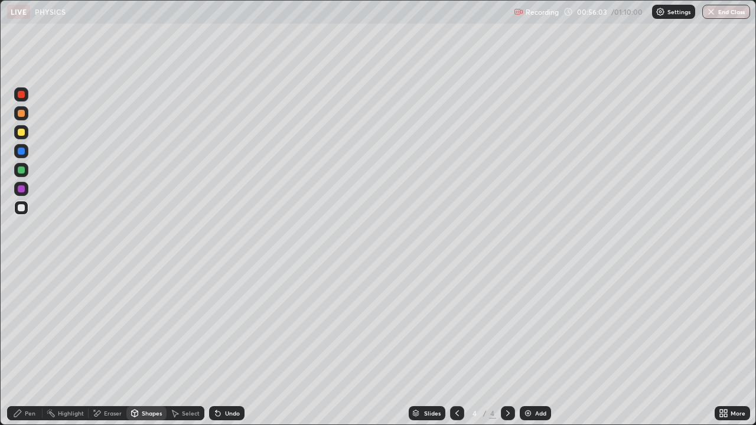
click at [30, 325] on div "Pen" at bounding box center [30, 414] width 11 height 6
click at [21, 269] on div at bounding box center [21, 269] width 2 height 2
click at [21, 134] on div at bounding box center [21, 132] width 7 height 7
click at [22, 208] on div at bounding box center [21, 207] width 7 height 7
click at [22, 132] on div at bounding box center [21, 132] width 7 height 7
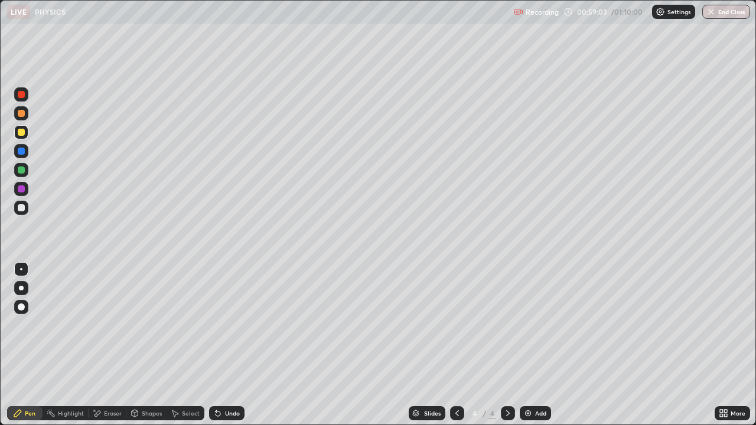
click at [22, 208] on div at bounding box center [21, 207] width 7 height 7
click at [149, 325] on div "Shapes" at bounding box center [152, 414] width 20 height 6
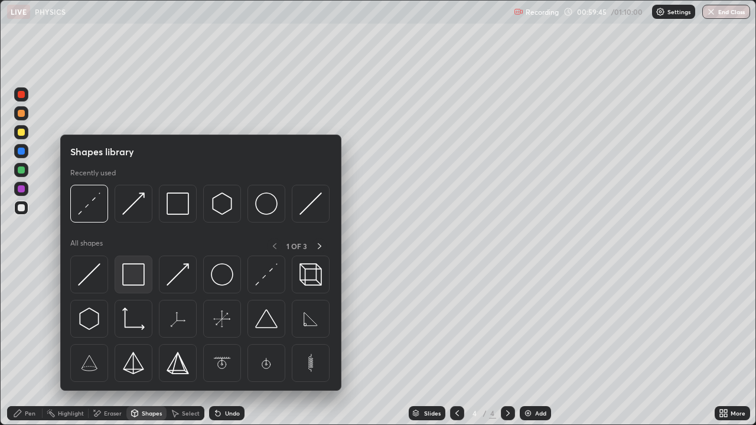
click at [136, 277] on img at bounding box center [133, 275] width 22 height 22
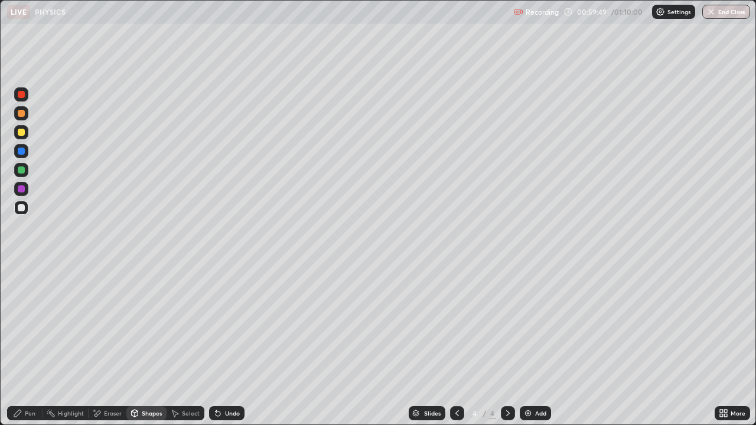
click at [144, 325] on div "Shapes" at bounding box center [152, 414] width 20 height 6
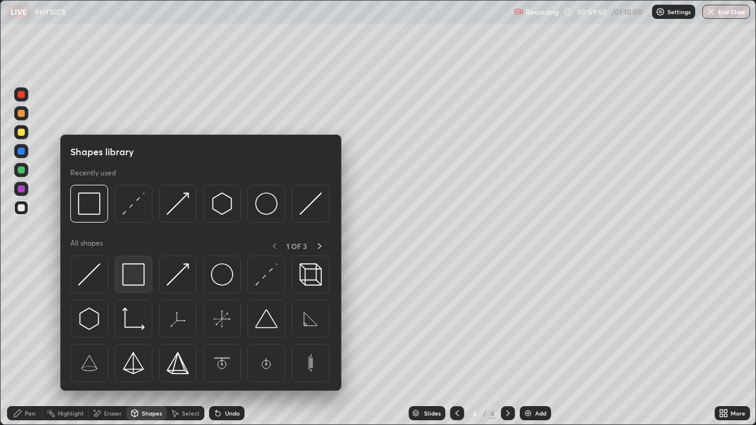
click at [132, 282] on img at bounding box center [133, 275] width 22 height 22
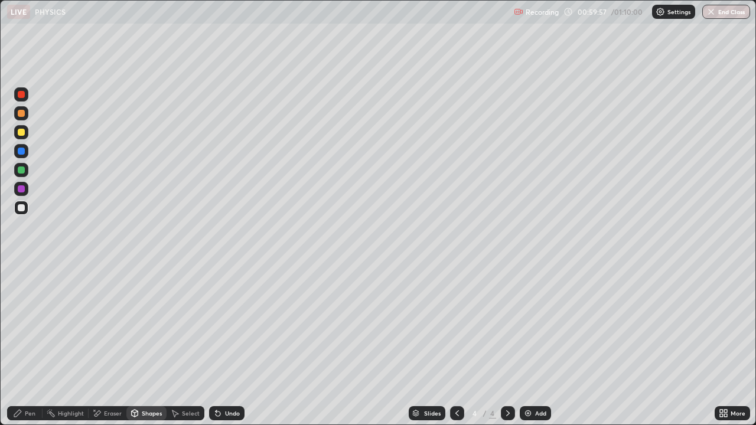
click at [134, 325] on div "Shapes" at bounding box center [146, 414] width 40 height 14
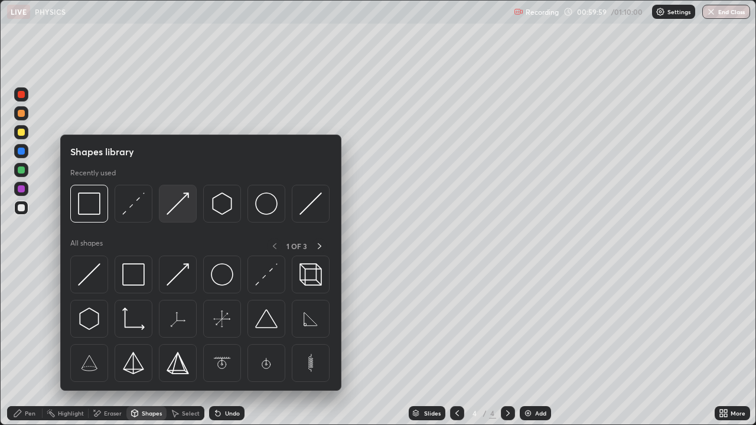
click at [175, 204] on img at bounding box center [178, 204] width 22 height 22
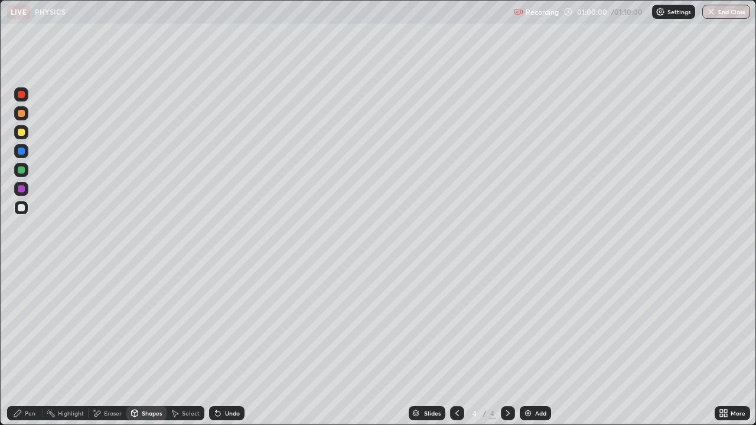
click at [21, 173] on div at bounding box center [21, 170] width 7 height 7
click at [26, 325] on div "Pen" at bounding box center [24, 414] width 35 height 14
click at [22, 205] on div at bounding box center [21, 207] width 7 height 7
click at [144, 325] on div "Shapes" at bounding box center [146, 414] width 40 height 14
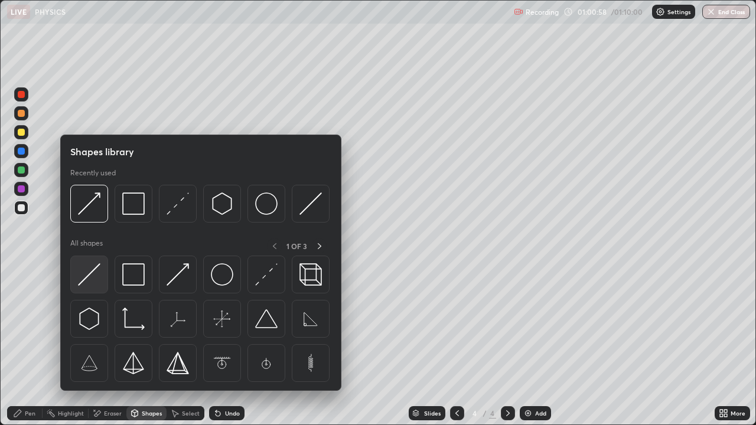
click at [92, 272] on img at bounding box center [89, 275] width 22 height 22
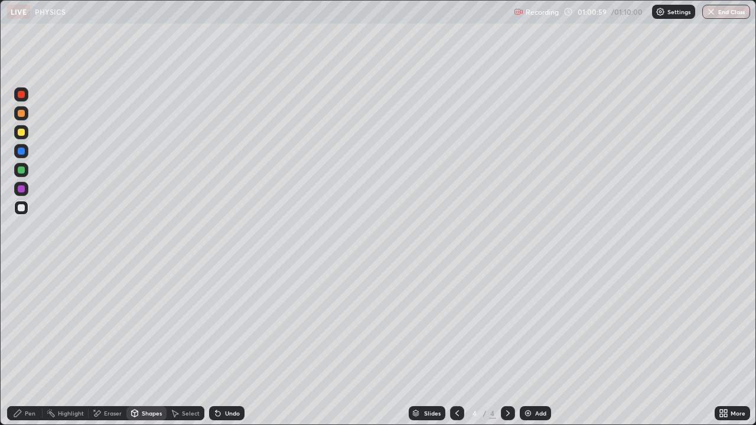
click at [20, 171] on div at bounding box center [21, 170] width 7 height 7
click at [233, 325] on div "Undo" at bounding box center [232, 414] width 15 height 6
click at [151, 325] on div "Shapes" at bounding box center [152, 414] width 20 height 6
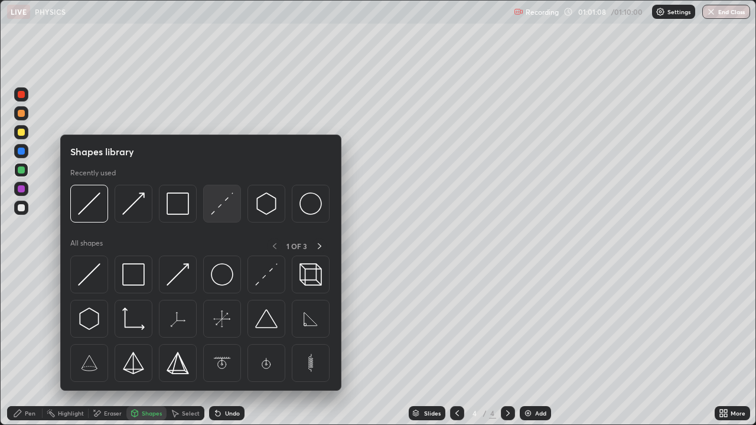
click at [218, 214] on img at bounding box center [222, 204] width 22 height 22
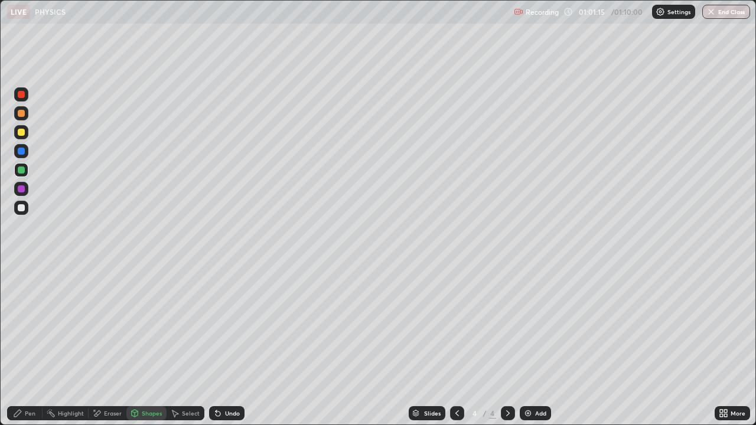
click at [27, 325] on div "Pen" at bounding box center [30, 414] width 11 height 6
click at [25, 271] on div at bounding box center [21, 269] width 14 height 14
click at [150, 325] on div "Shapes" at bounding box center [152, 414] width 20 height 6
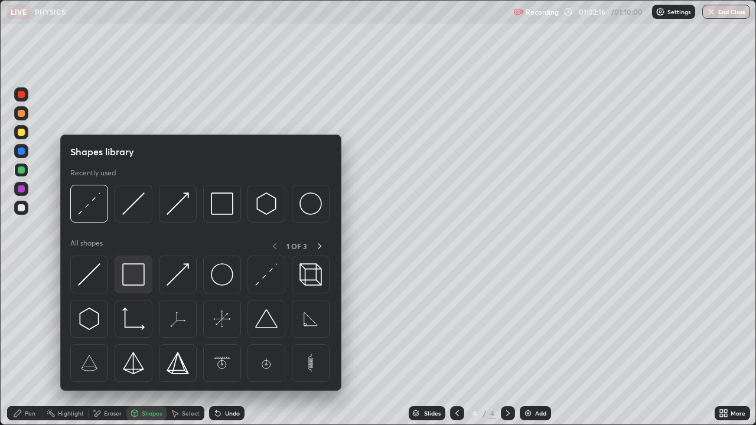
click at [131, 277] on img at bounding box center [133, 275] width 22 height 22
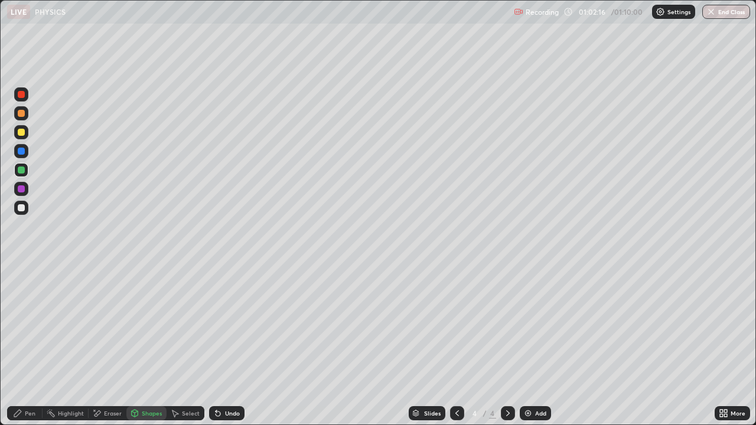
click at [22, 208] on div at bounding box center [21, 207] width 7 height 7
click at [33, 325] on div "Pen" at bounding box center [30, 414] width 11 height 6
click at [21, 269] on div at bounding box center [21, 269] width 2 height 2
click at [24, 135] on div at bounding box center [21, 132] width 7 height 7
click at [18, 132] on div at bounding box center [21, 132] width 7 height 7
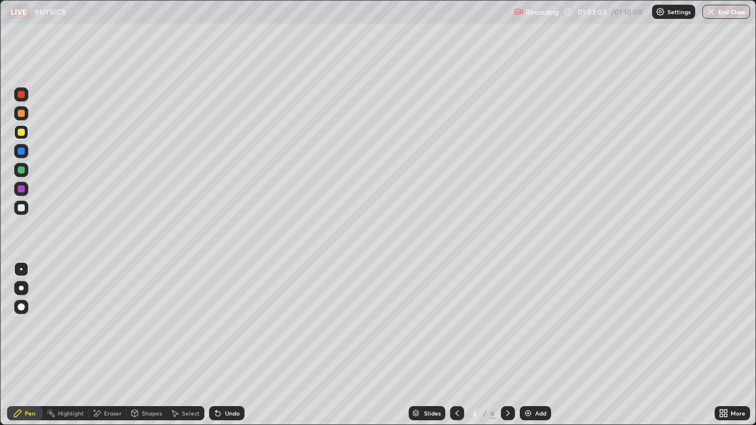
click at [220, 325] on div "Undo" at bounding box center [226, 414] width 35 height 14
click at [22, 206] on div at bounding box center [21, 207] width 7 height 7
click at [15, 209] on div at bounding box center [21, 208] width 14 height 14
click at [21, 133] on div at bounding box center [21, 132] width 7 height 7
click at [229, 325] on div "Undo" at bounding box center [232, 414] width 15 height 6
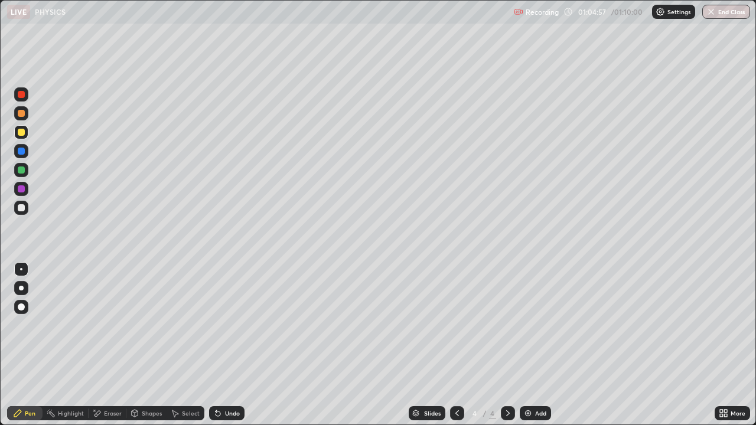
click at [150, 325] on div "Shapes" at bounding box center [152, 414] width 20 height 6
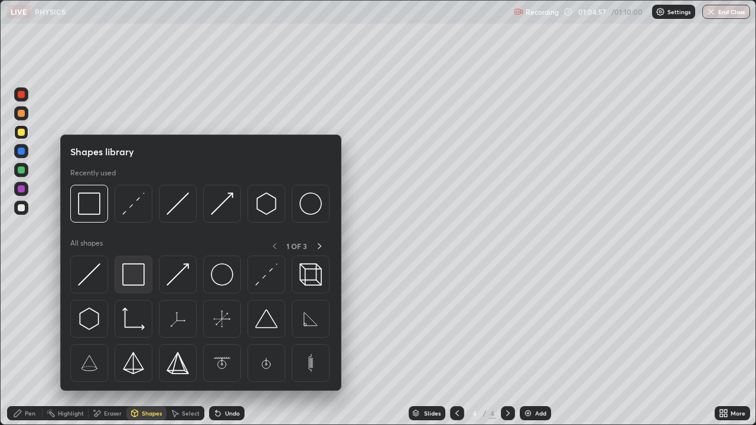
click at [137, 278] on img at bounding box center [133, 275] width 22 height 22
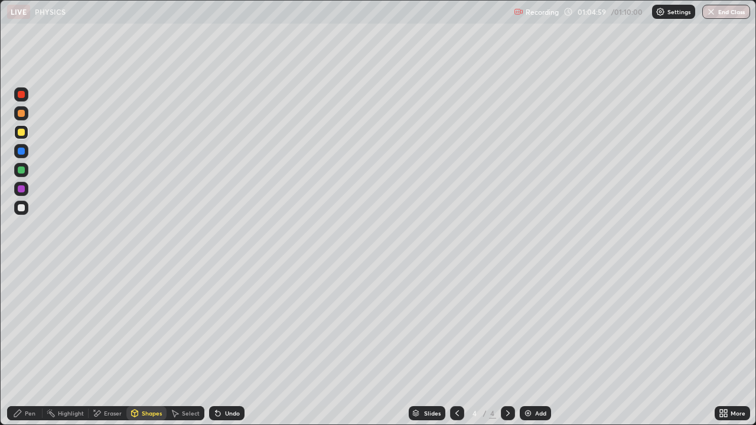
click at [19, 209] on div at bounding box center [21, 207] width 7 height 7
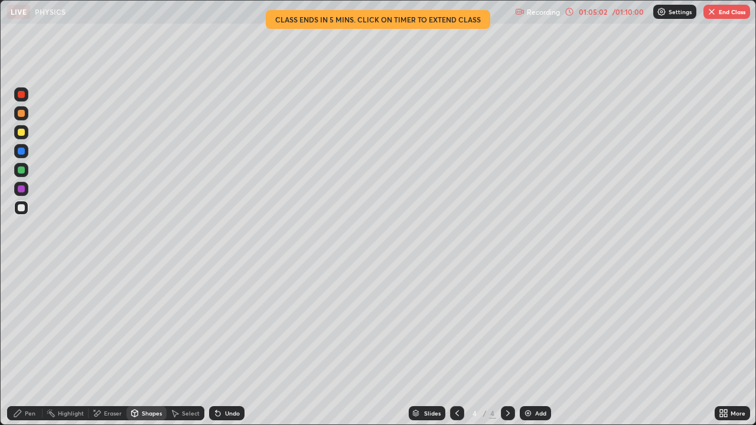
click at [20, 325] on div "Pen" at bounding box center [24, 414] width 35 height 14
click at [16, 268] on div at bounding box center [21, 269] width 14 height 14
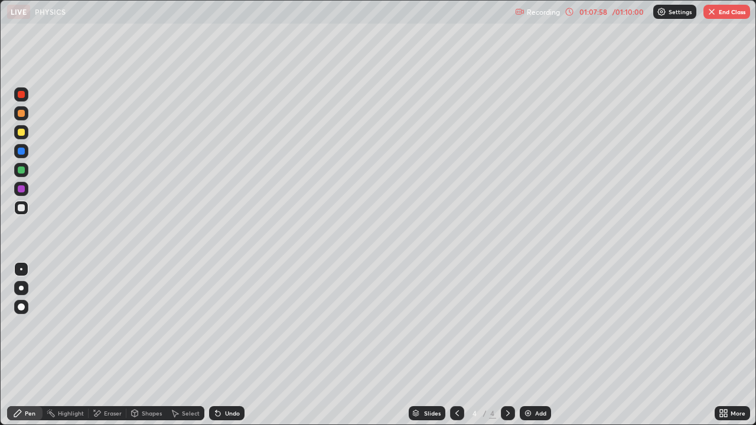
click at [726, 18] on button "End Class" at bounding box center [727, 12] width 47 height 14
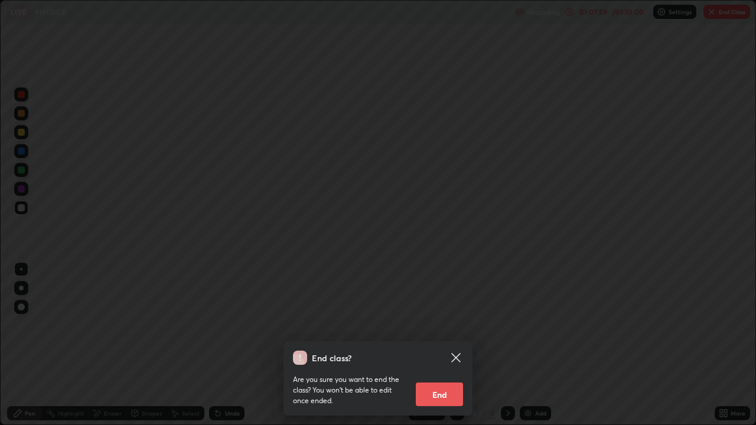
click at [444, 325] on button "End" at bounding box center [439, 395] width 47 height 24
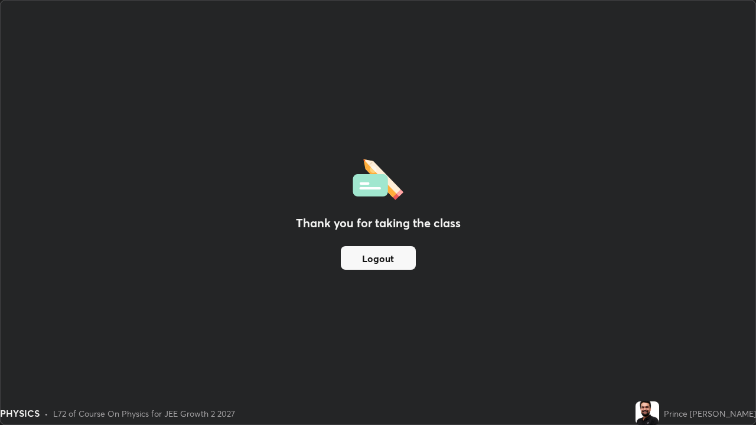
click at [379, 255] on button "Logout" at bounding box center [378, 258] width 75 height 24
